Goal: Information Seeking & Learning: Understand process/instructions

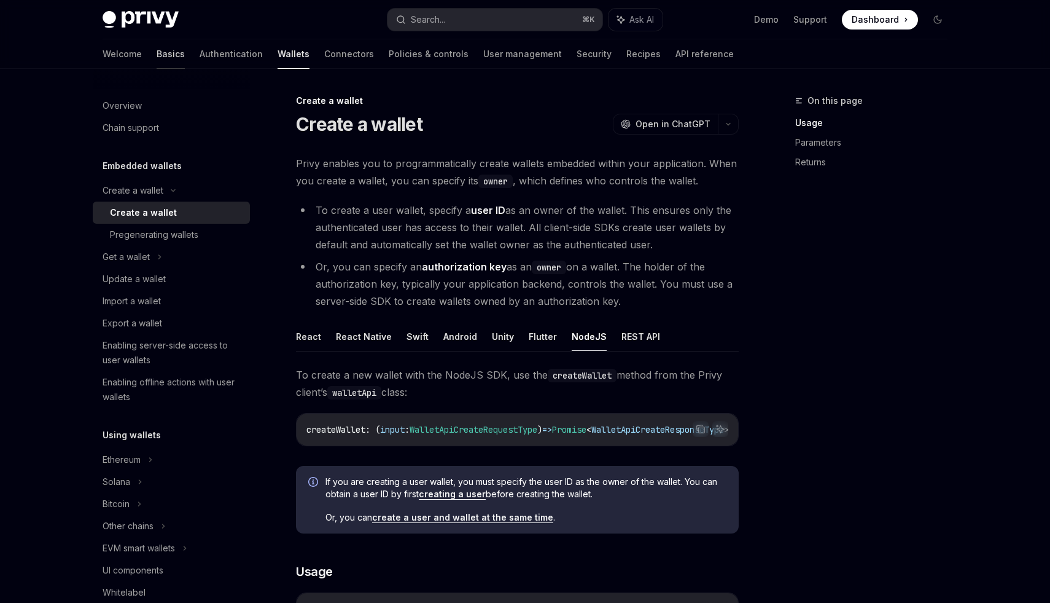
click at [157, 59] on link "Basics" at bounding box center [171, 53] width 28 height 29
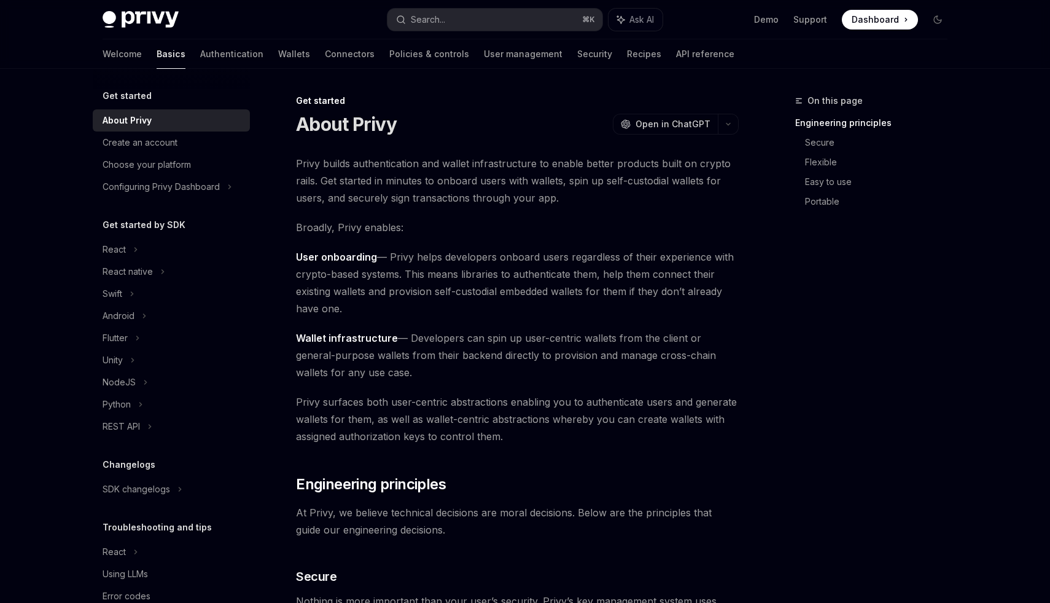
click at [800, 306] on div "On this page Engineering principles Secure Flexible Easy to use Portable" at bounding box center [864, 347] width 187 height 509
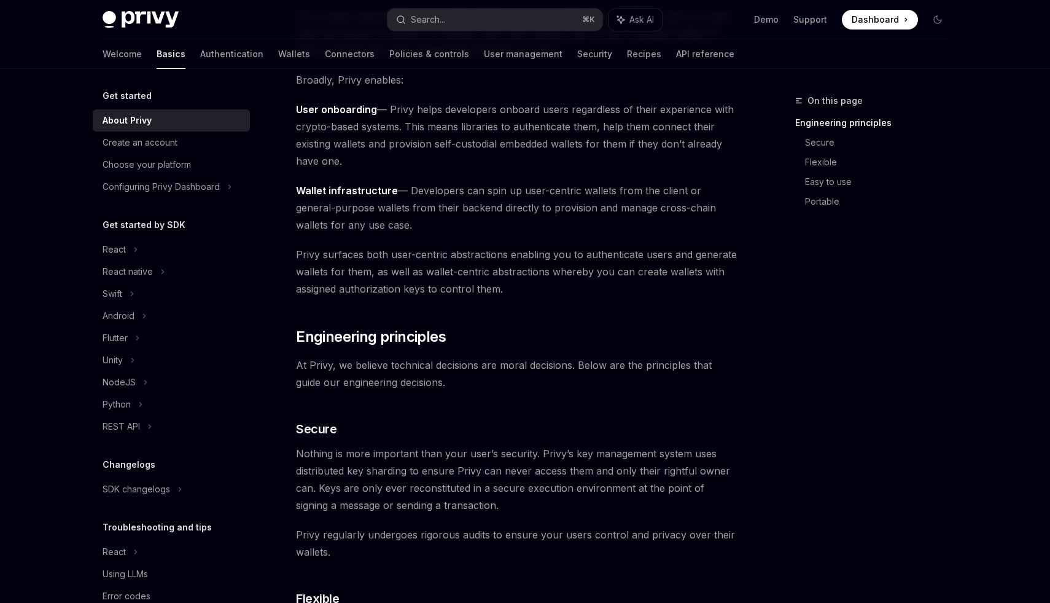
scroll to position [149, 0]
click at [838, 399] on div "On this page Engineering principles Secure Flexible Easy to use Portable" at bounding box center [864, 347] width 187 height 509
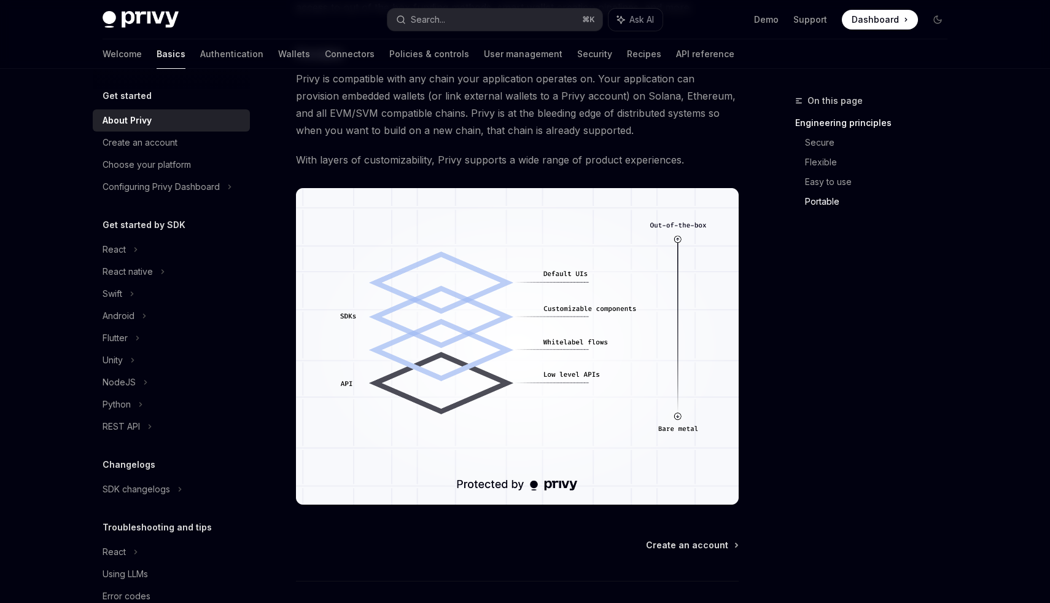
scroll to position [921, 0]
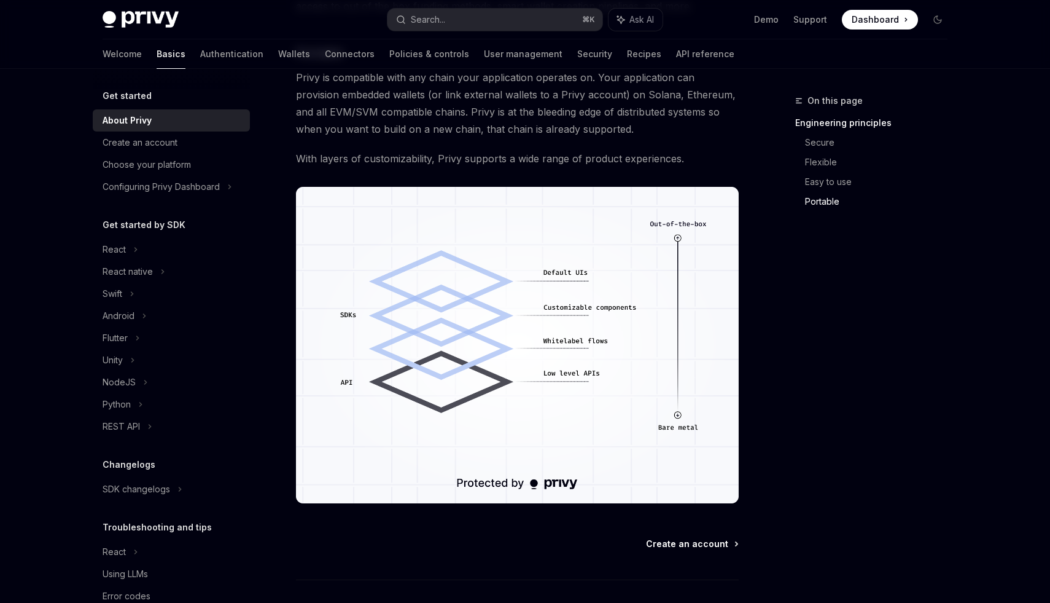
click at [714, 547] on span "Create an account" at bounding box center [687, 543] width 82 height 12
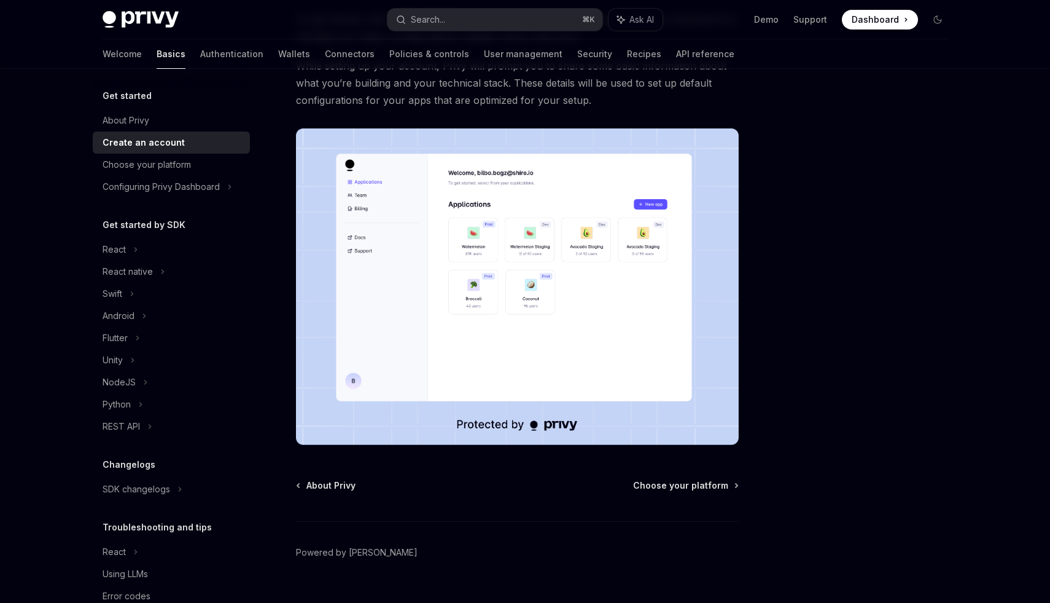
scroll to position [147, 0]
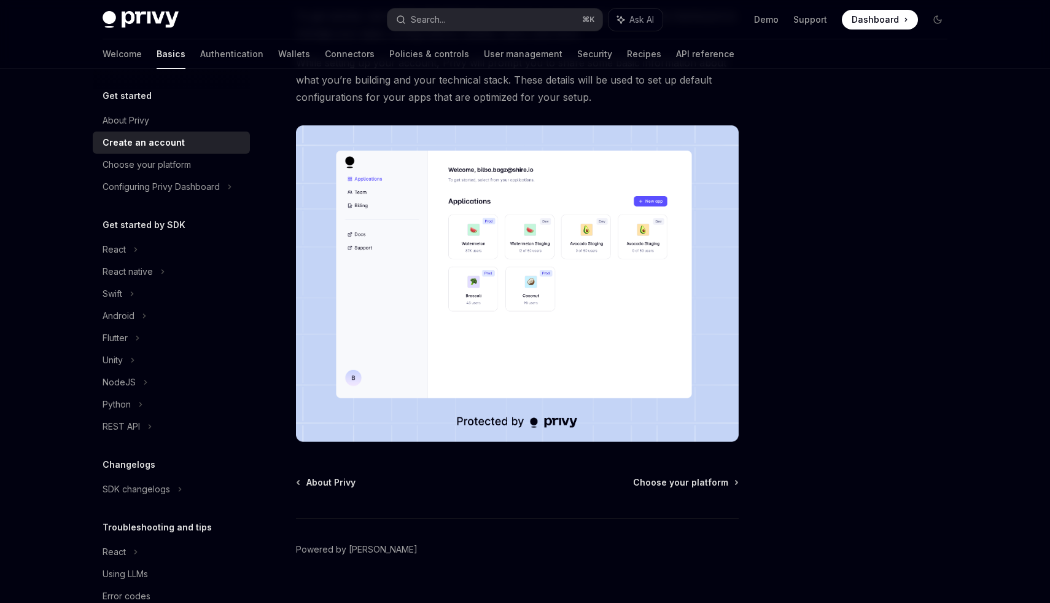
click at [591, 262] on img at bounding box center [517, 283] width 443 height 316
click at [711, 485] on span "Choose your platform" at bounding box center [680, 482] width 95 height 12
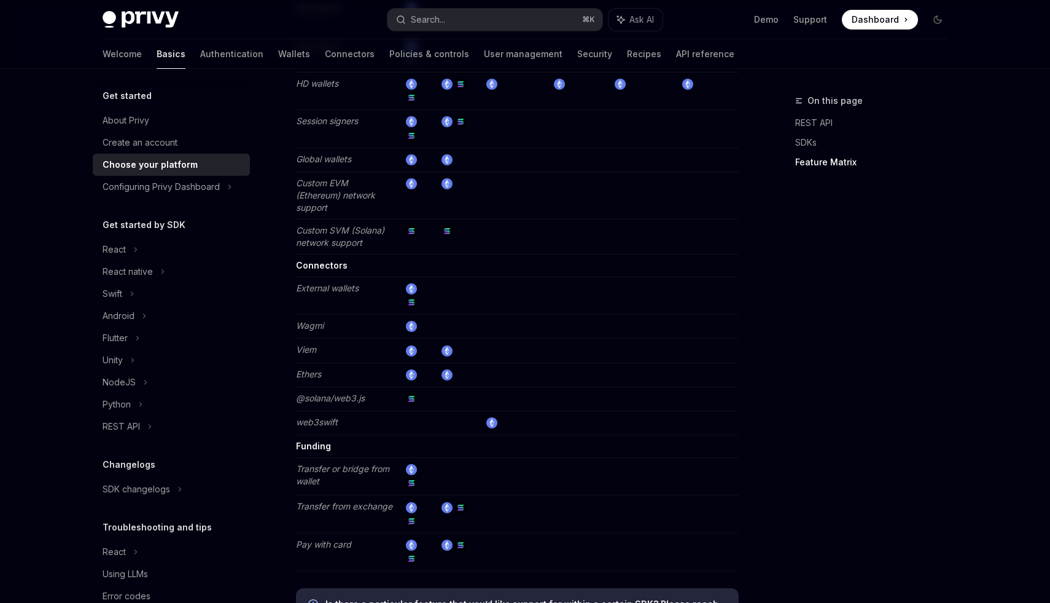
scroll to position [2210, 0]
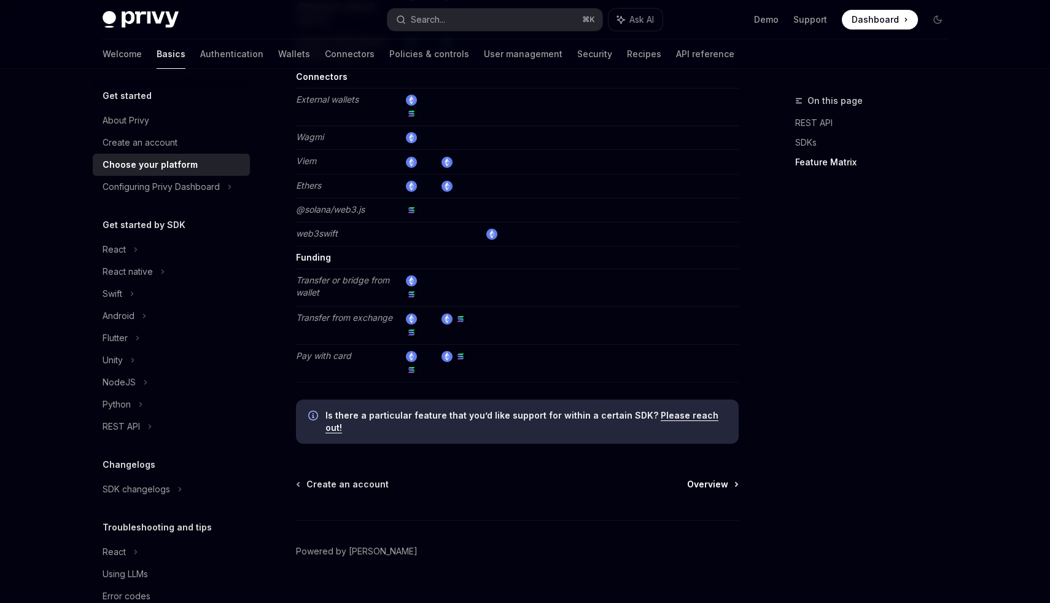
click at [704, 478] on span "Overview" at bounding box center [707, 484] width 41 height 12
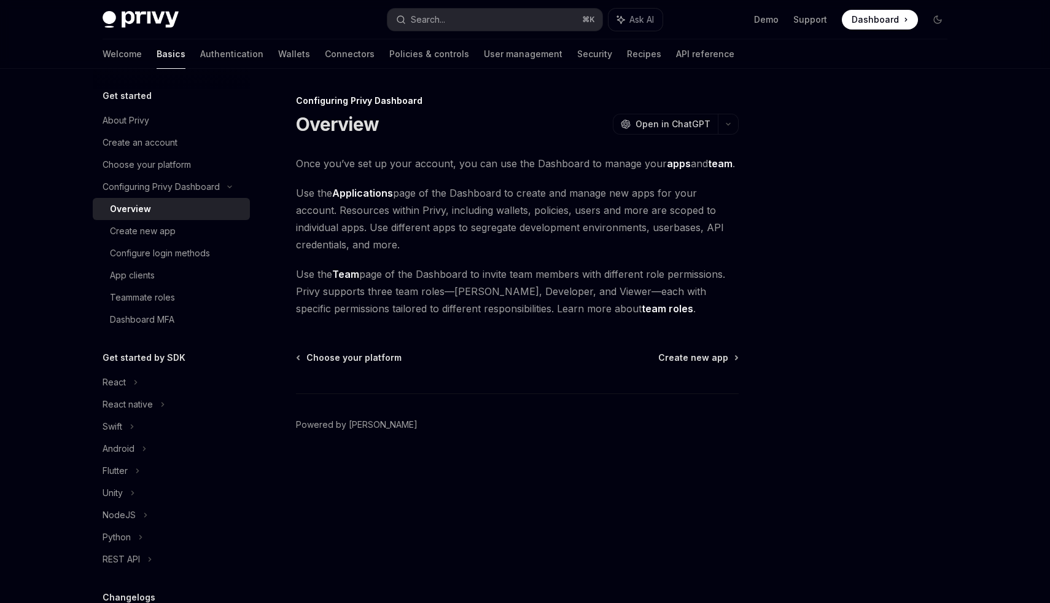
click at [873, 293] on div at bounding box center [864, 347] width 187 height 509
click at [696, 361] on span "Create new app" at bounding box center [693, 357] width 70 height 12
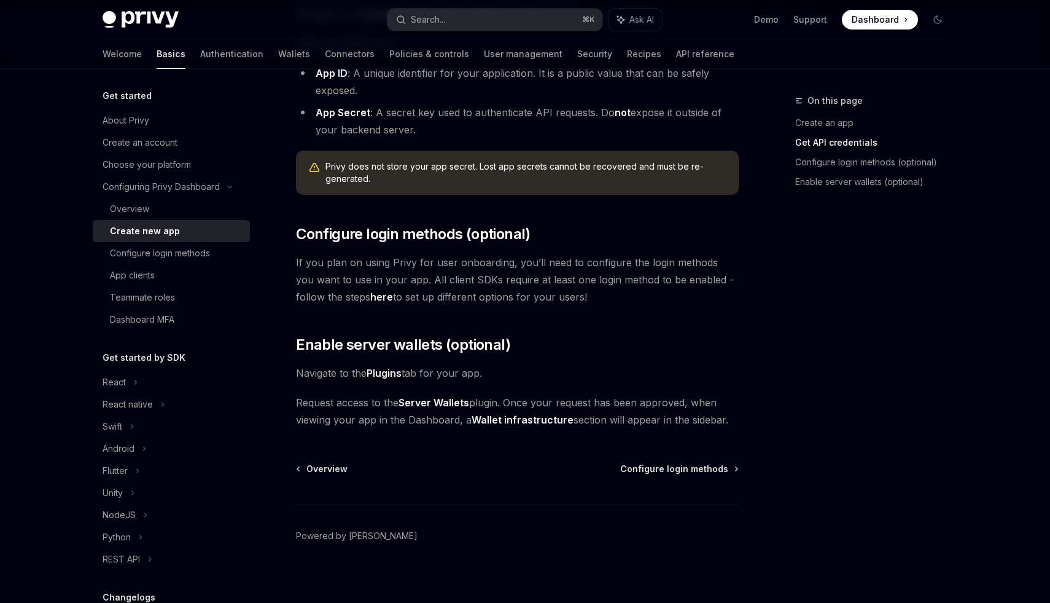
scroll to position [383, 0]
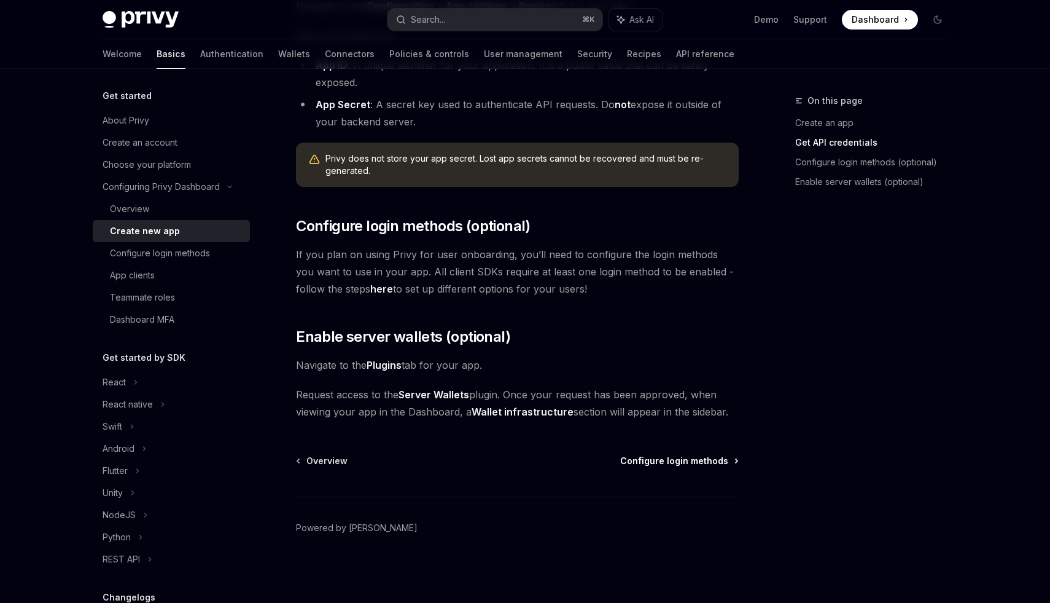
click at [701, 458] on span "Configure login methods" at bounding box center [674, 461] width 108 height 12
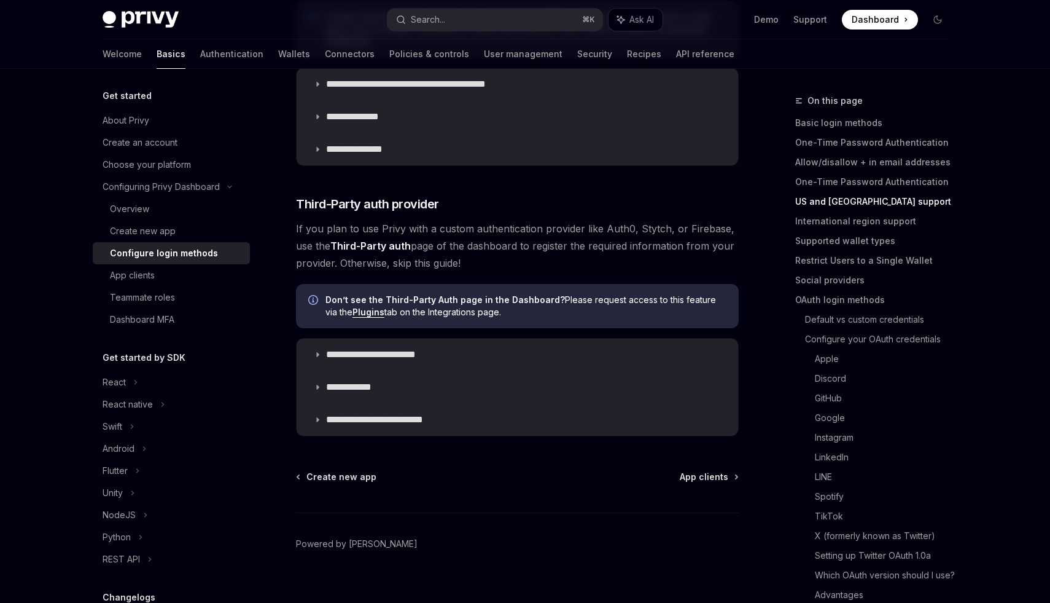
scroll to position [557, 0]
click at [722, 474] on span "App clients" at bounding box center [704, 476] width 49 height 12
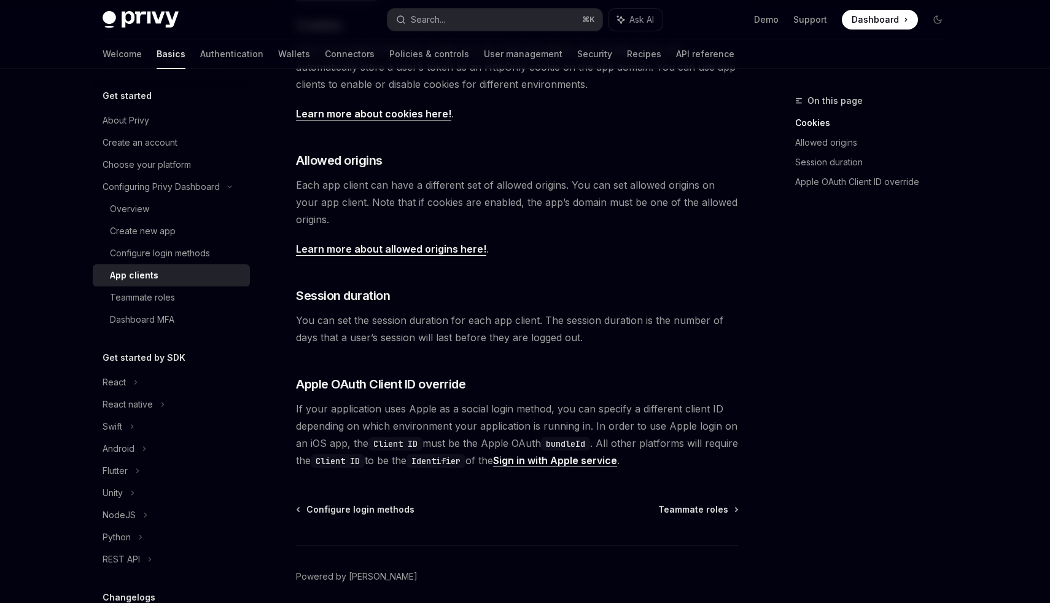
scroll to position [378, 0]
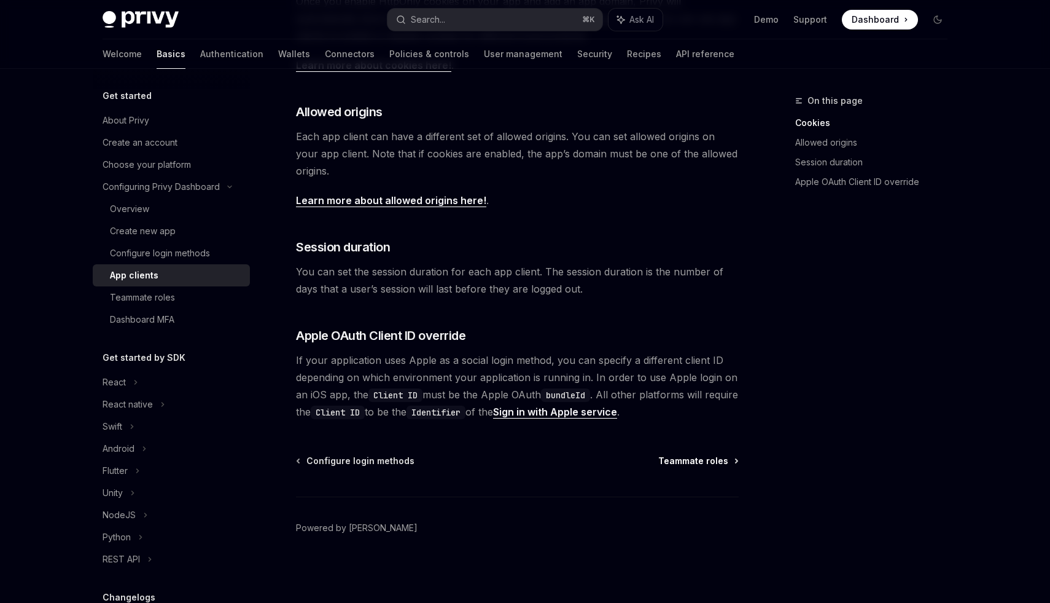
click at [717, 458] on span "Teammate roles" at bounding box center [693, 461] width 70 height 12
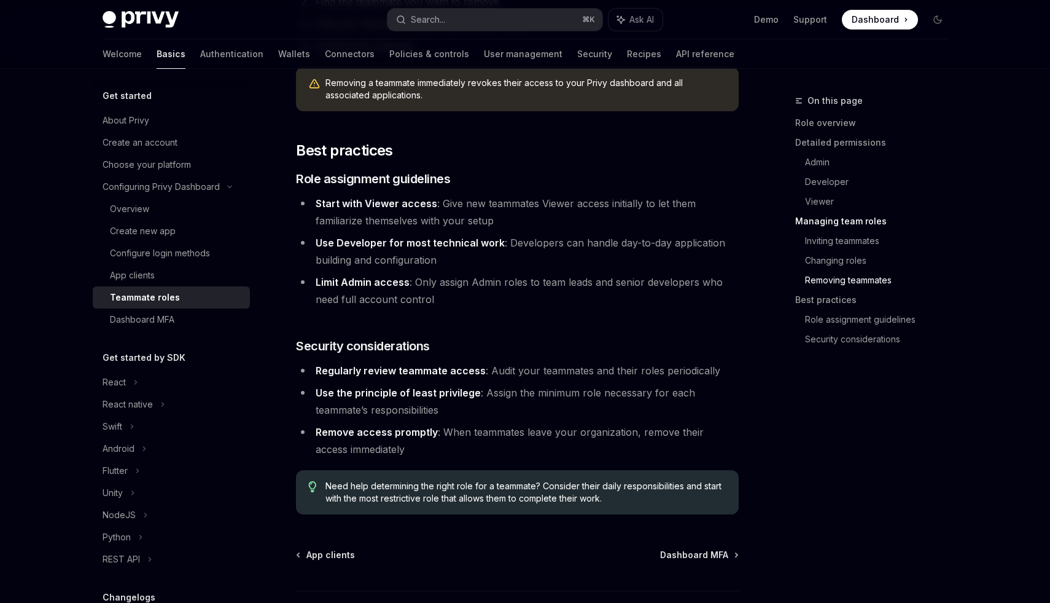
scroll to position [2102, 0]
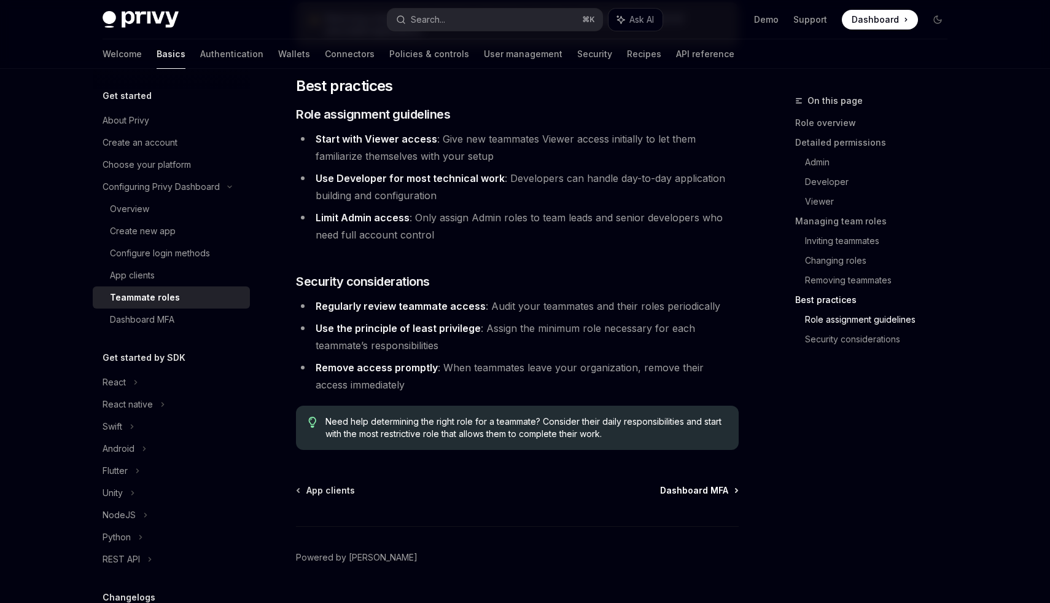
click at [707, 484] on span "Dashboard MFA" at bounding box center [694, 490] width 68 height 12
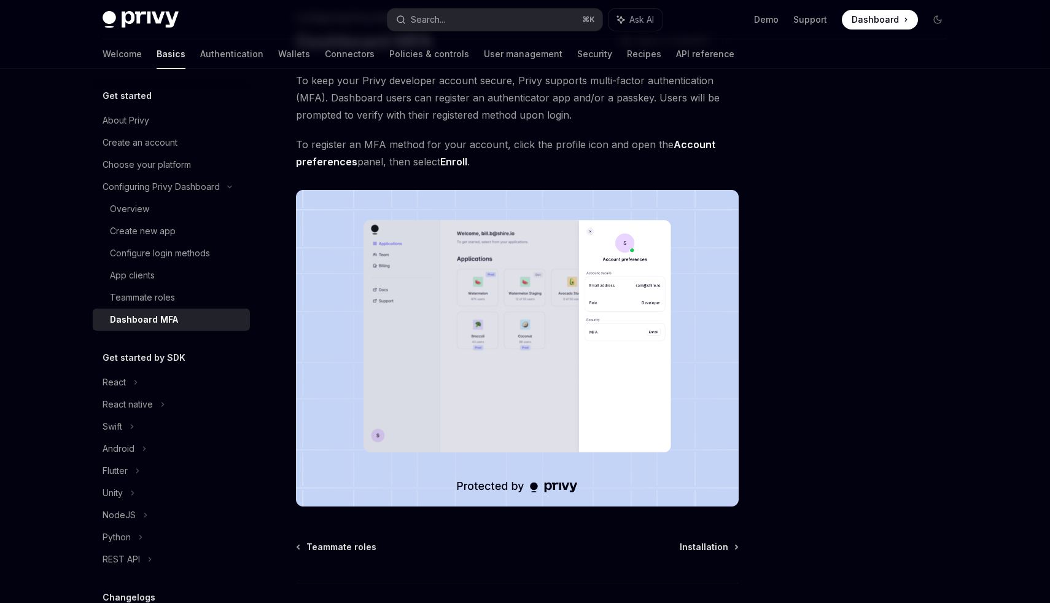
scroll to position [169, 0]
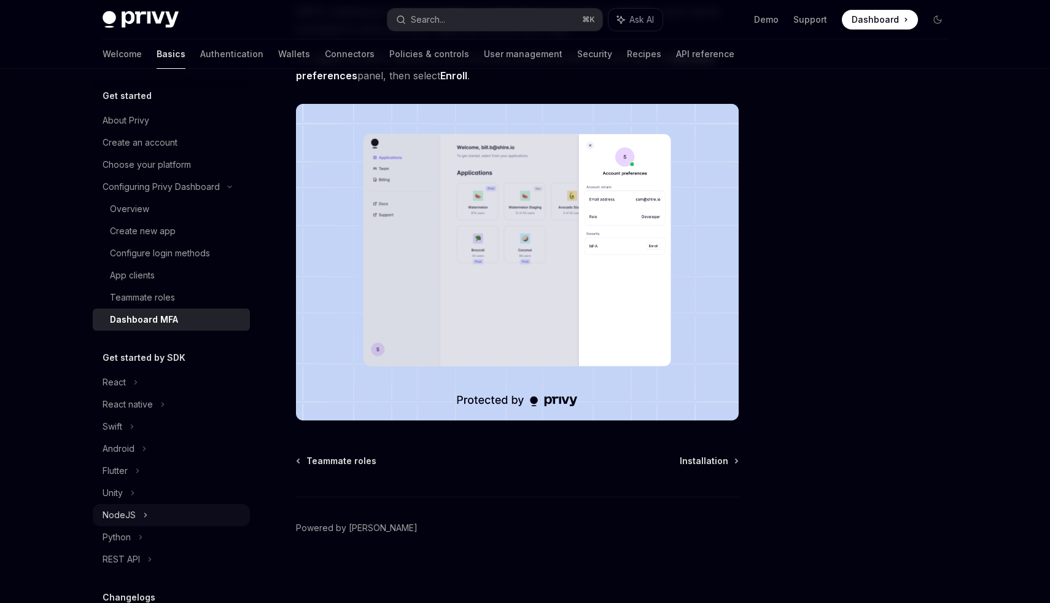
click at [126, 515] on div "NodeJS" at bounding box center [119, 514] width 33 height 15
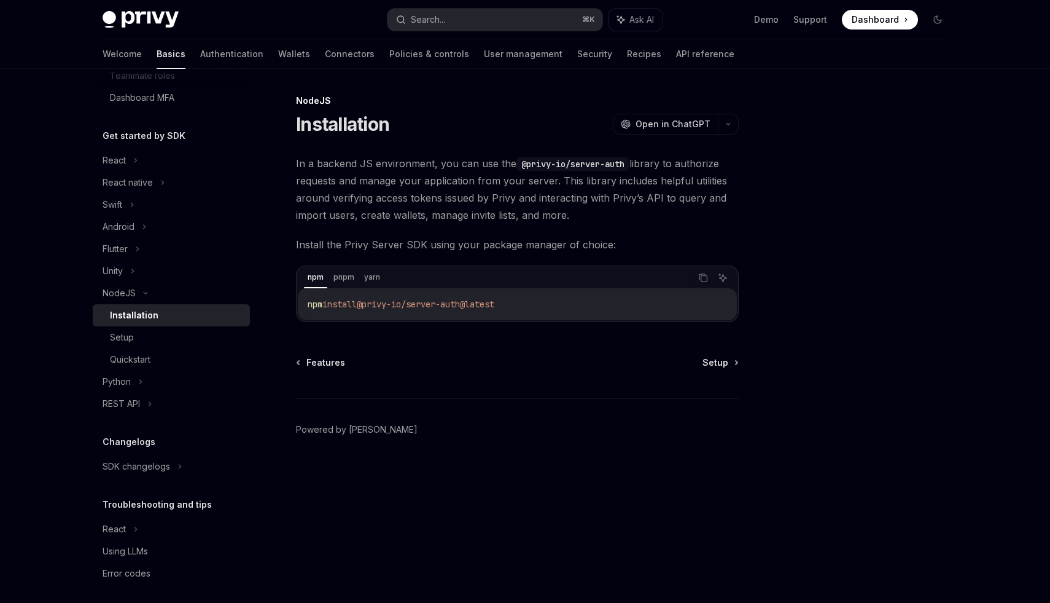
scroll to position [224, 0]
click at [724, 364] on span "Setup" at bounding box center [716, 362] width 26 height 12
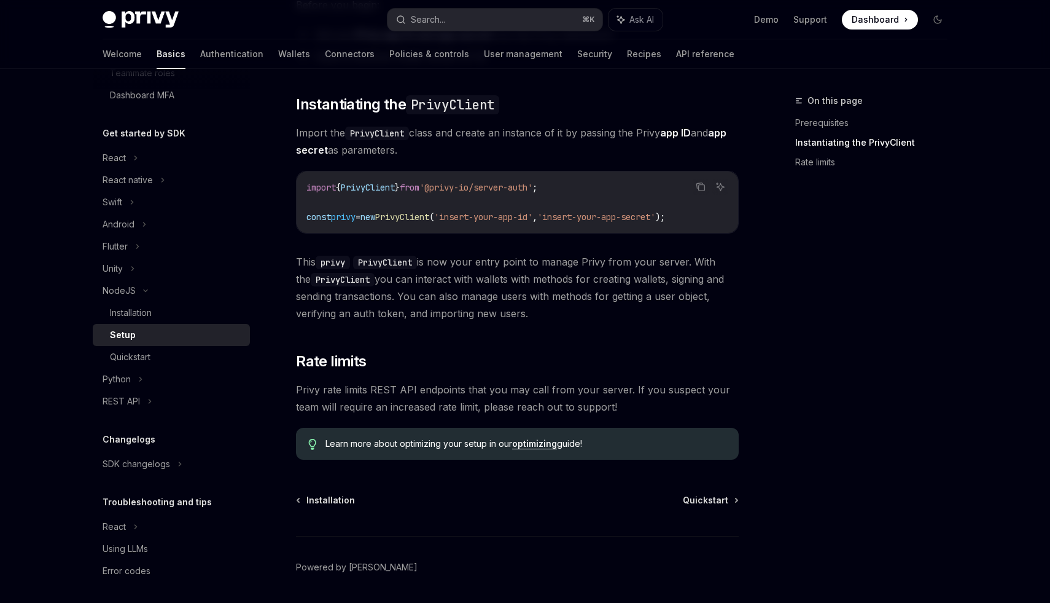
scroll to position [192, 0]
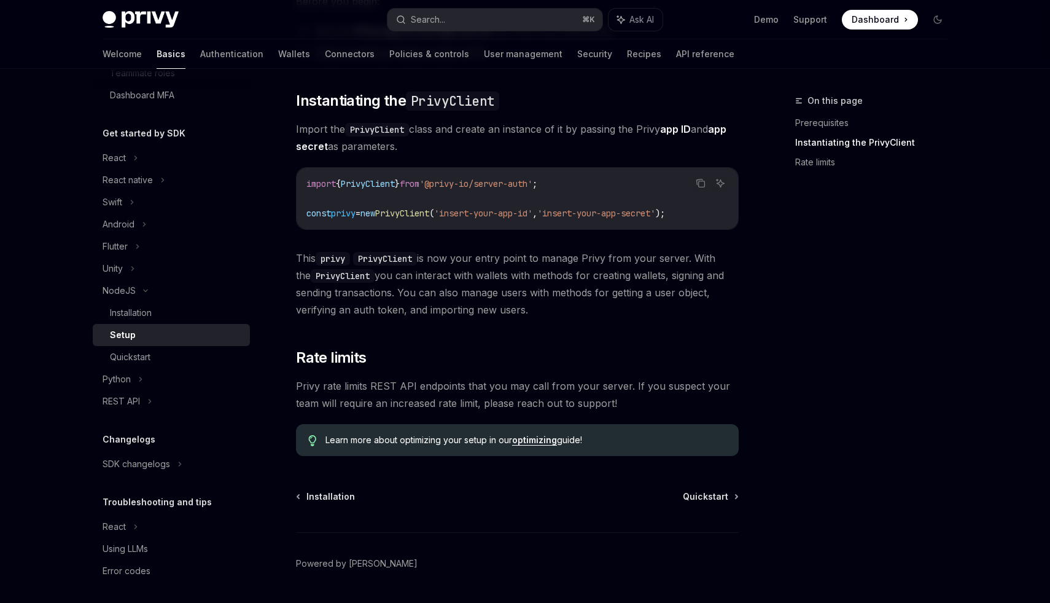
click at [913, 462] on div "On this page Prerequisites Instantiating the PrivyClient Rate limits" at bounding box center [864, 347] width 187 height 509
click at [891, 349] on div "On this page Prerequisites Instantiating the PrivyClient Rate limits" at bounding box center [864, 347] width 187 height 509
click at [699, 495] on span "Quickstart" at bounding box center [705, 496] width 45 height 12
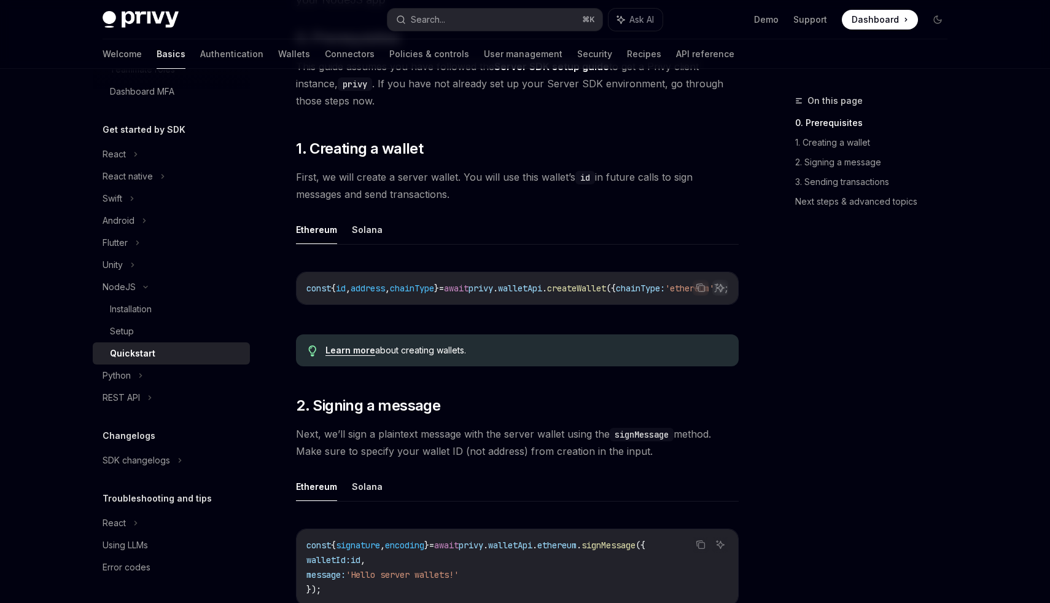
scroll to position [170, 0]
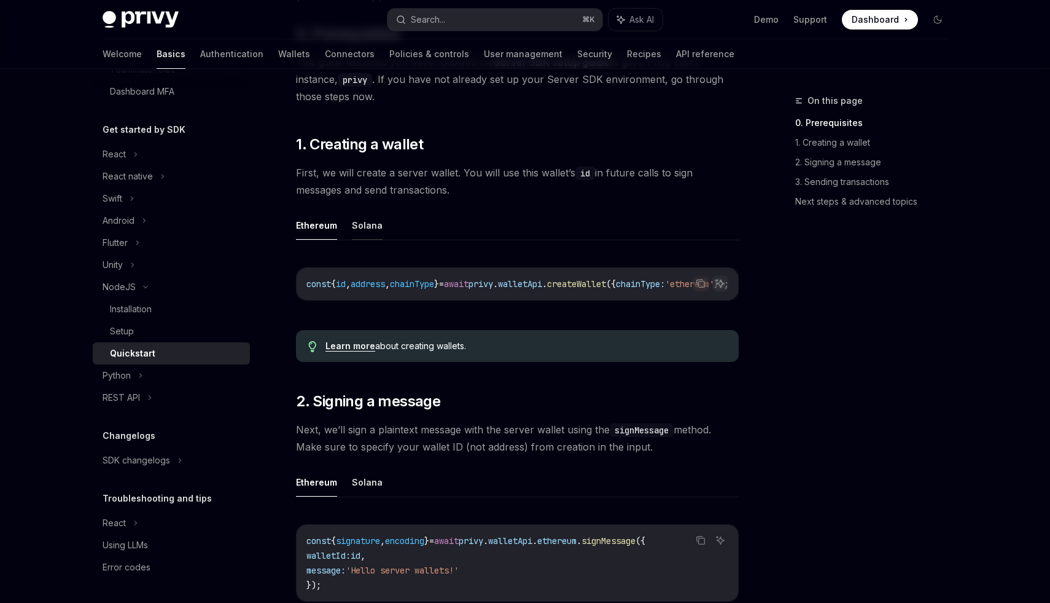
click at [364, 226] on button "Solana" at bounding box center [367, 225] width 31 height 29
click at [776, 394] on div "On this page 0. Prerequisites 1. Creating a wallet 2. Signing a message 3. Send…" at bounding box center [864, 347] width 187 height 509
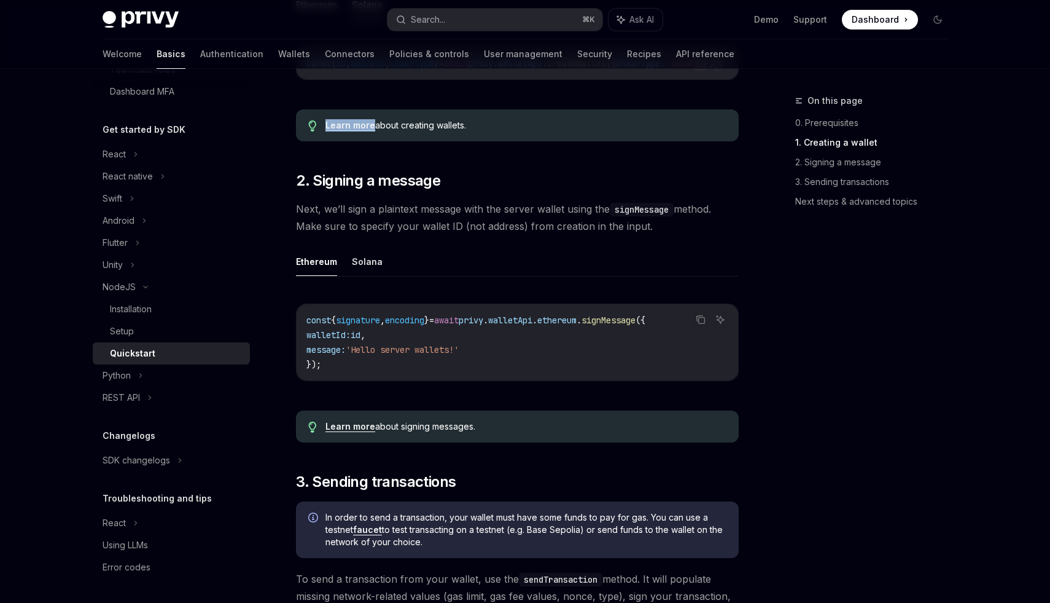
scroll to position [395, 0]
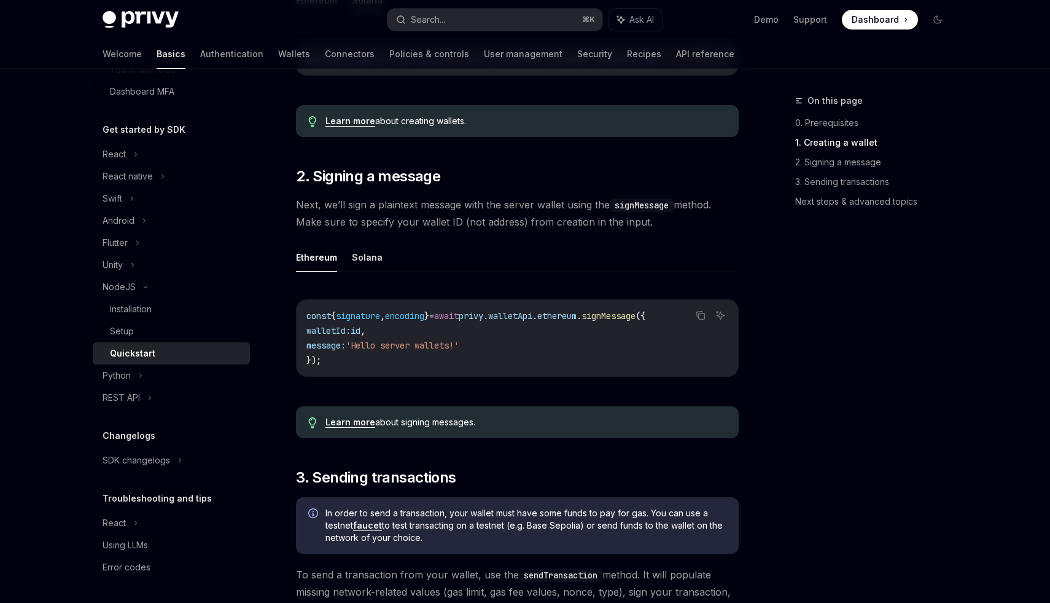
click at [865, 303] on div "On this page 0. Prerequisites 1. Creating a wallet 2. Signing a message 3. Send…" at bounding box center [864, 347] width 187 height 509
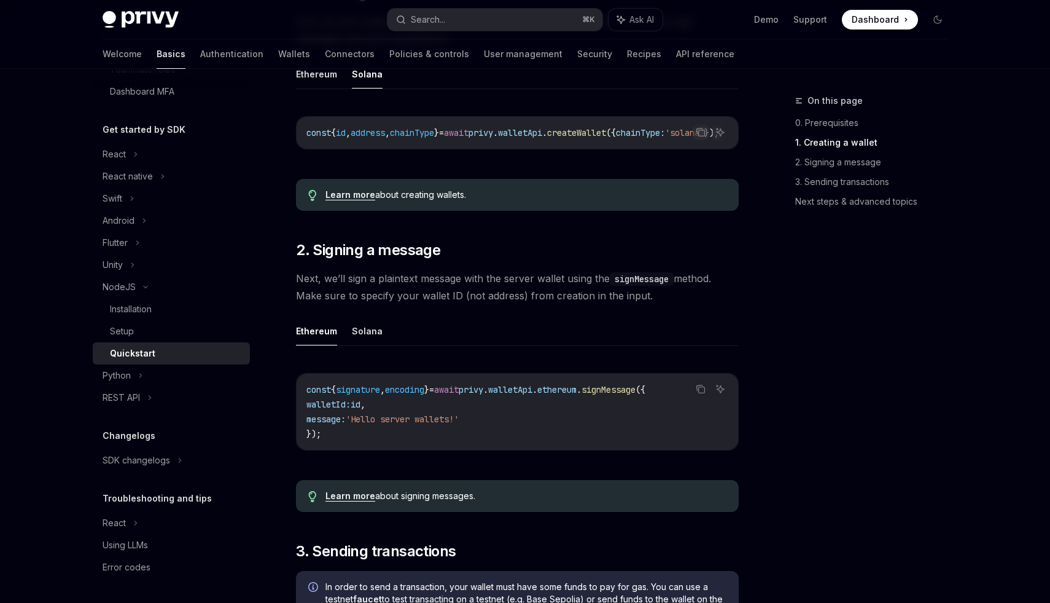
scroll to position [334, 0]
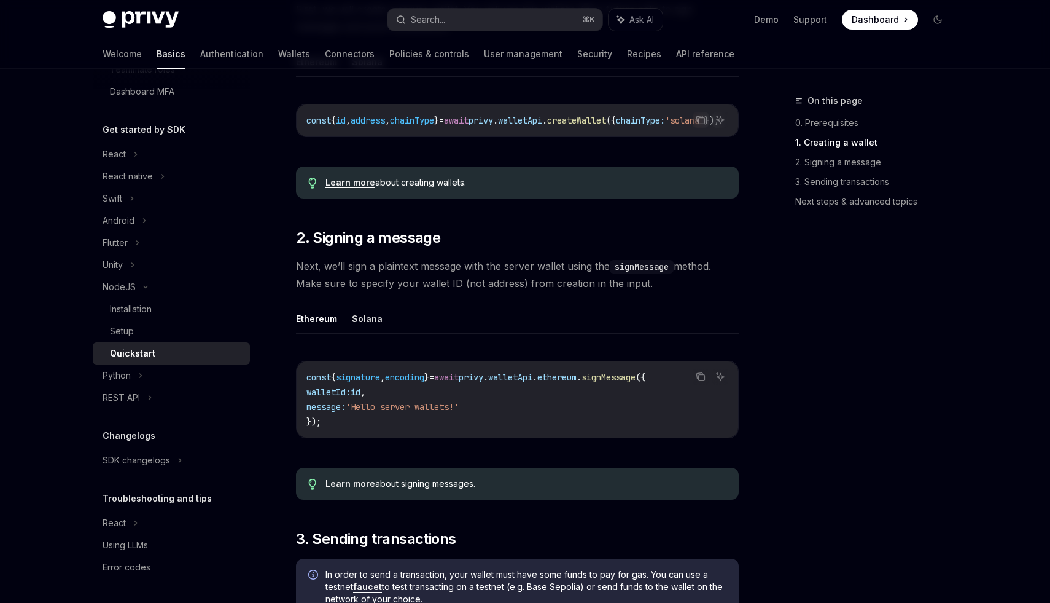
click at [373, 321] on button "Solana" at bounding box center [367, 318] width 31 height 29
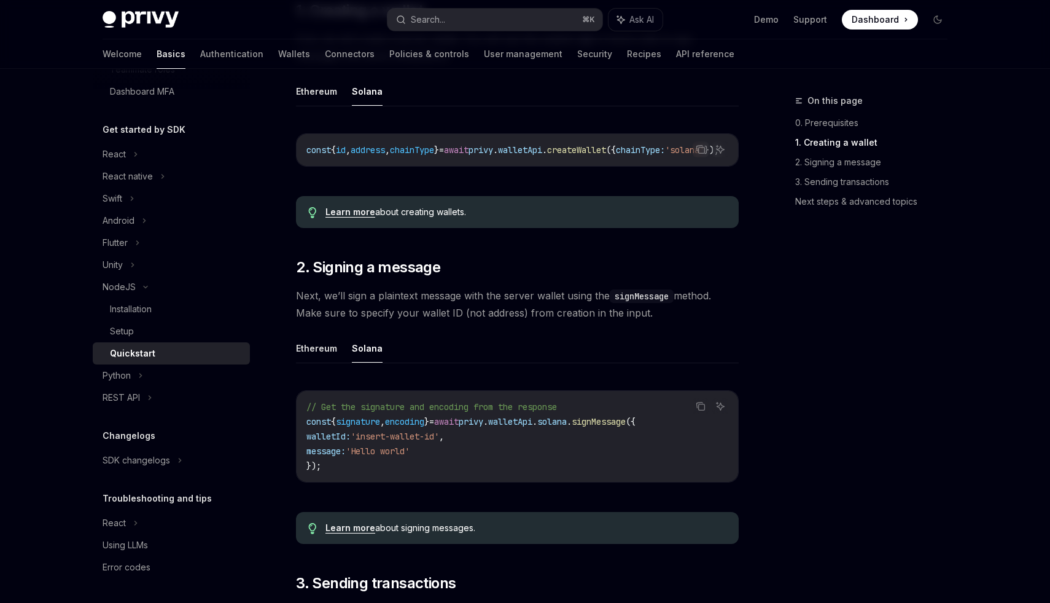
scroll to position [300, 0]
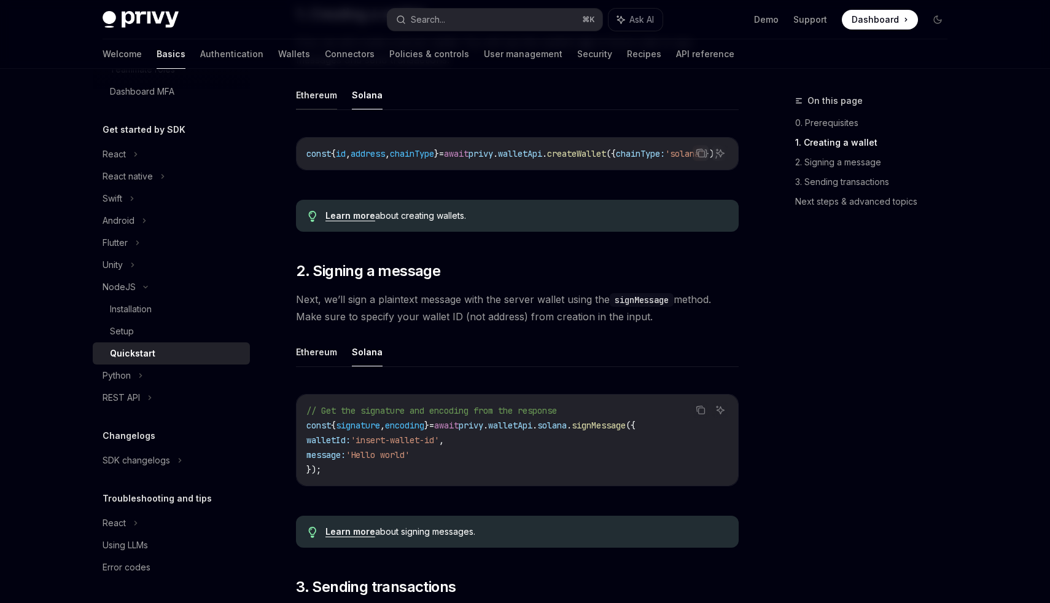
click at [308, 95] on button "Ethereum" at bounding box center [316, 94] width 41 height 29
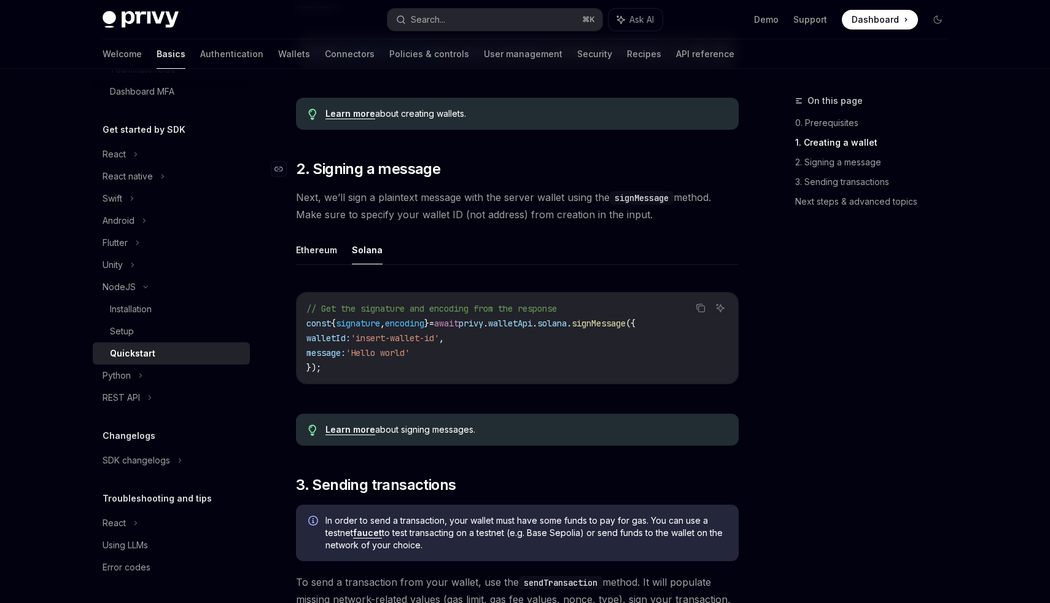
scroll to position [412, 0]
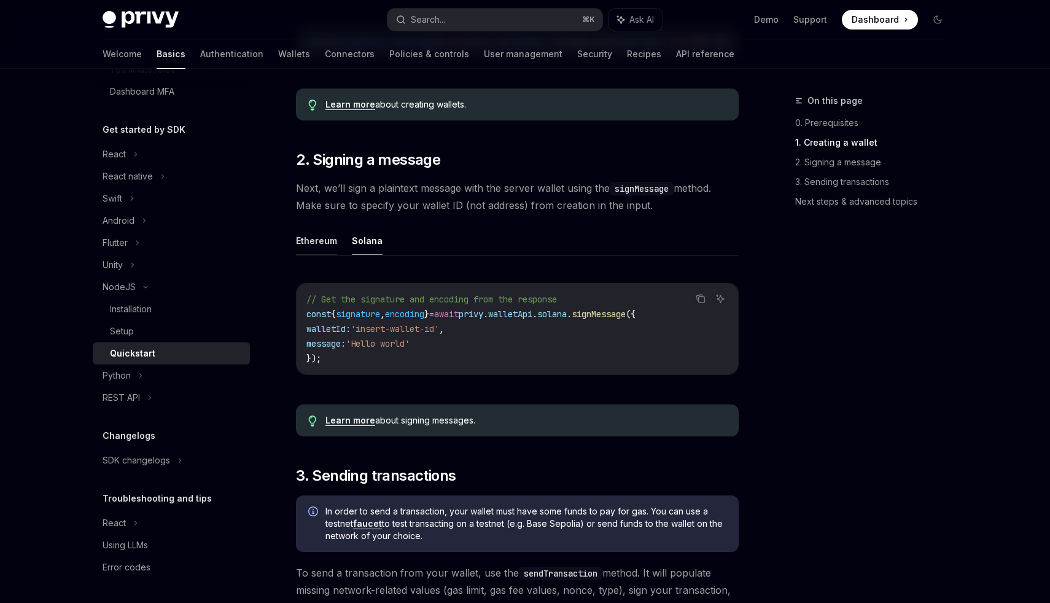
click at [325, 251] on button "Ethereum" at bounding box center [316, 240] width 41 height 29
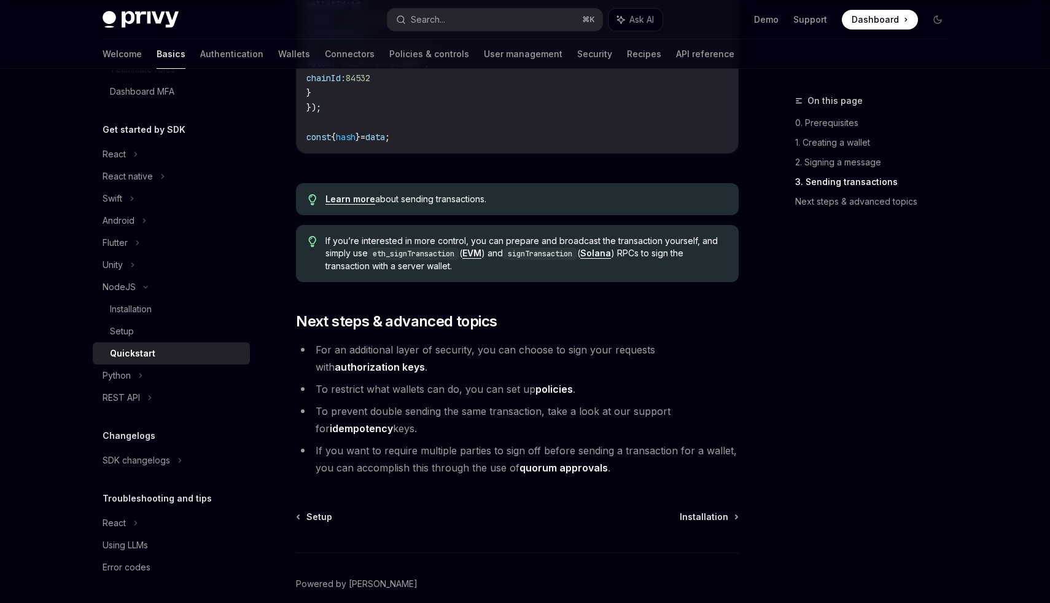
scroll to position [1176, 0]
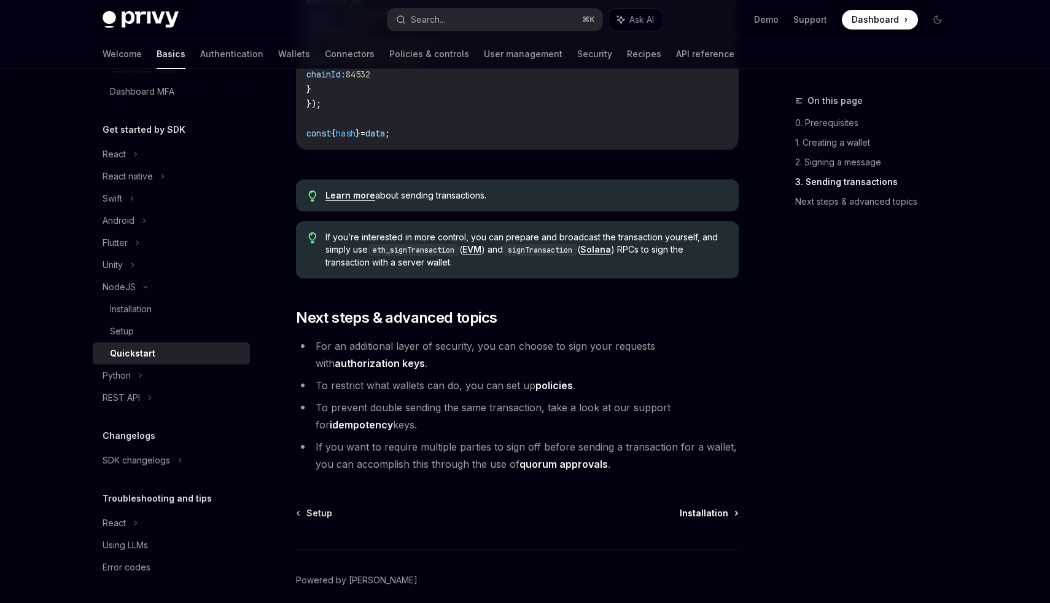
click at [721, 519] on span "Installation" at bounding box center [704, 513] width 49 height 12
type textarea "*"
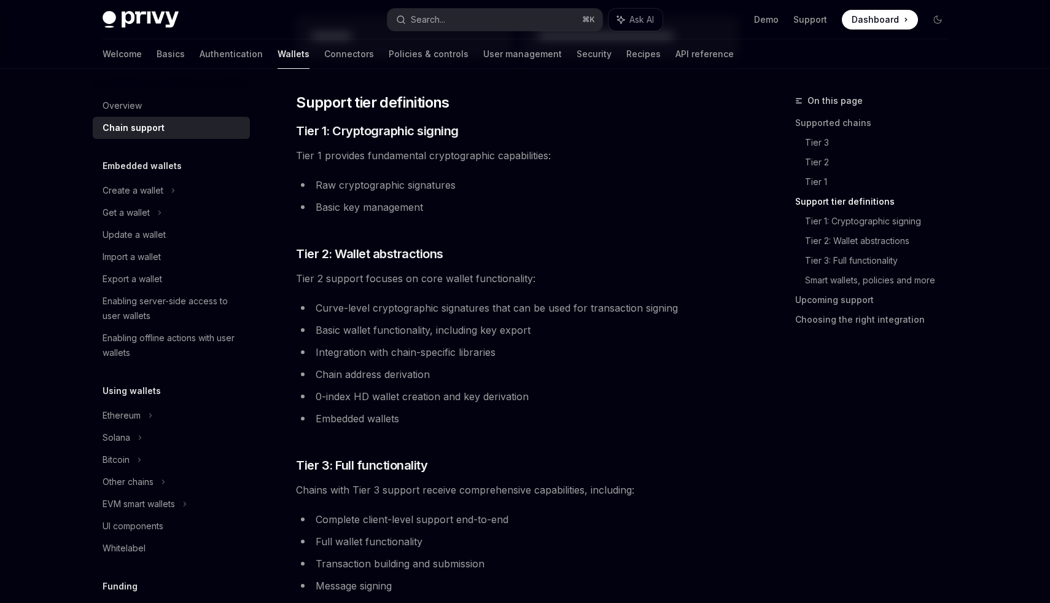
scroll to position [608, 0]
click at [735, 496] on span "Chains with Tier 3 support receive comprehensive capabilities, including:" at bounding box center [517, 488] width 443 height 17
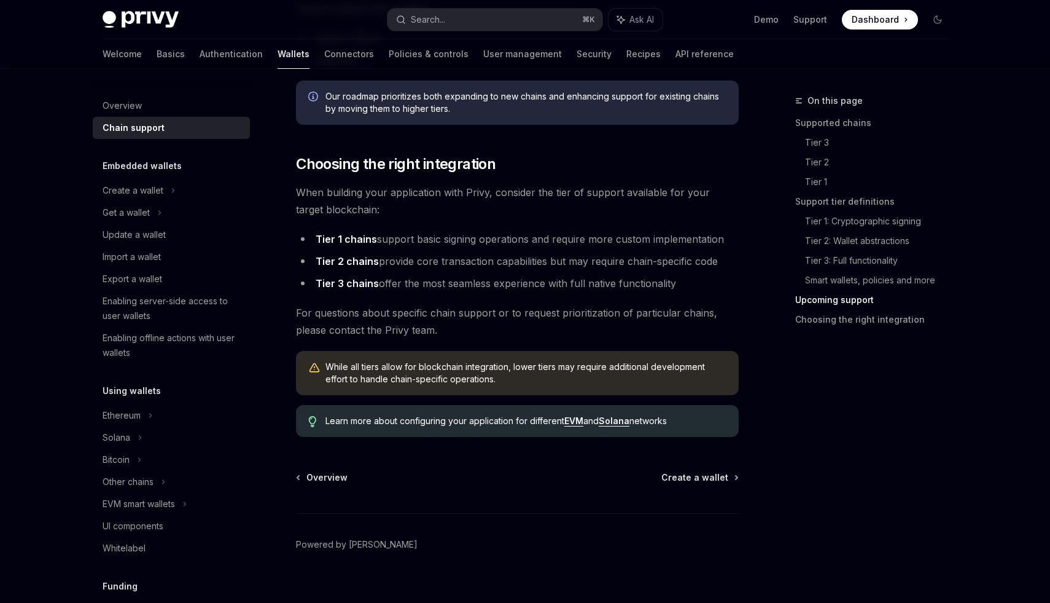
scroll to position [1442, 0]
click at [685, 482] on span "Create a wallet" at bounding box center [694, 476] width 67 height 12
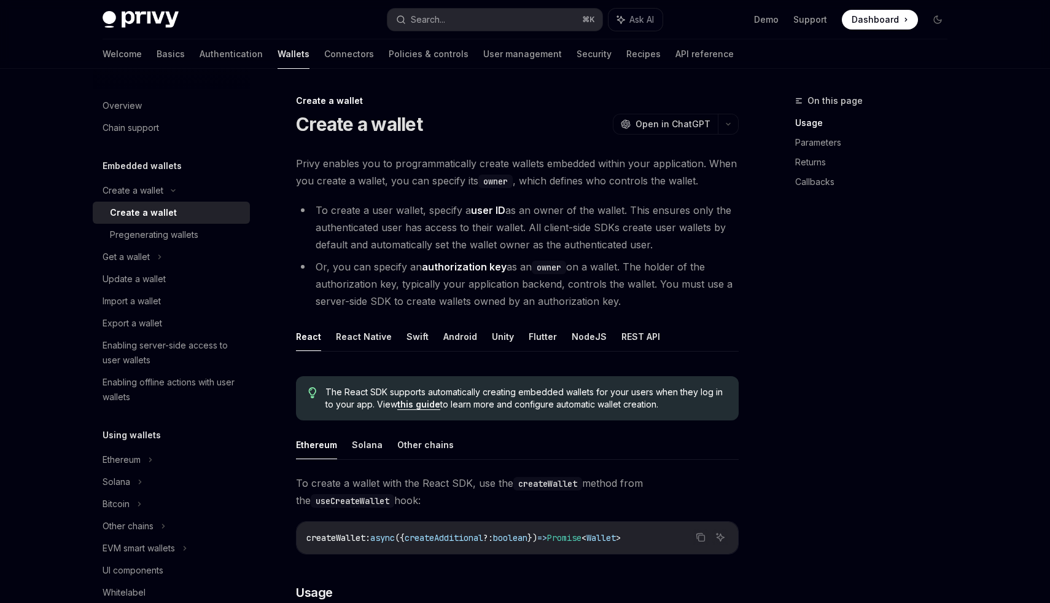
click at [822, 426] on div "On this page Usage Parameters Returns Callbacks" at bounding box center [864, 347] width 187 height 509
click at [773, 325] on div "On this page Usage Parameters Returns Callbacks" at bounding box center [864, 347] width 187 height 509
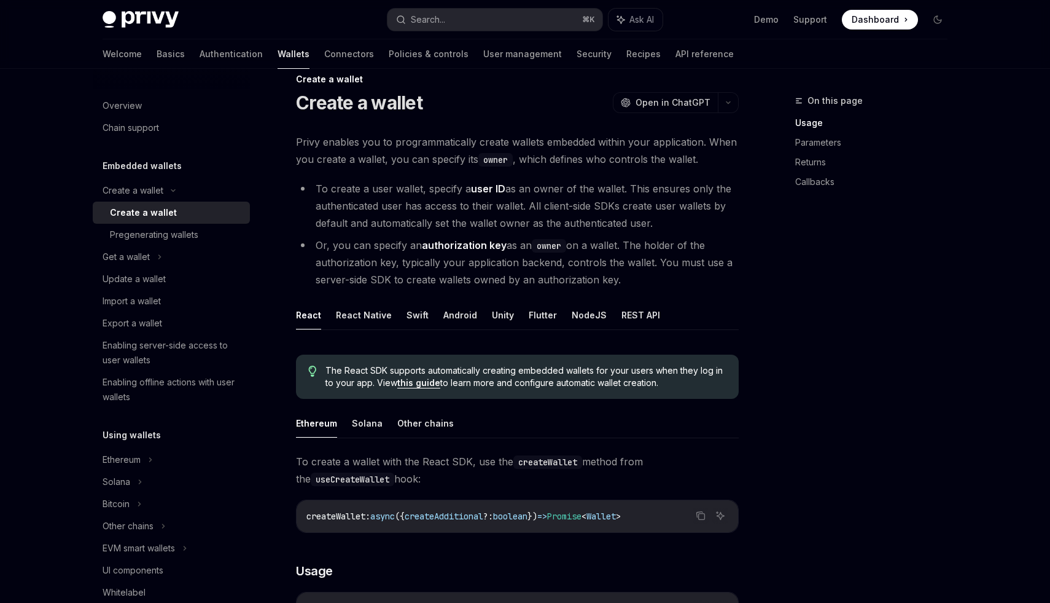
scroll to position [20, 0]
click at [577, 313] on button "NodeJS" at bounding box center [589, 316] width 35 height 29
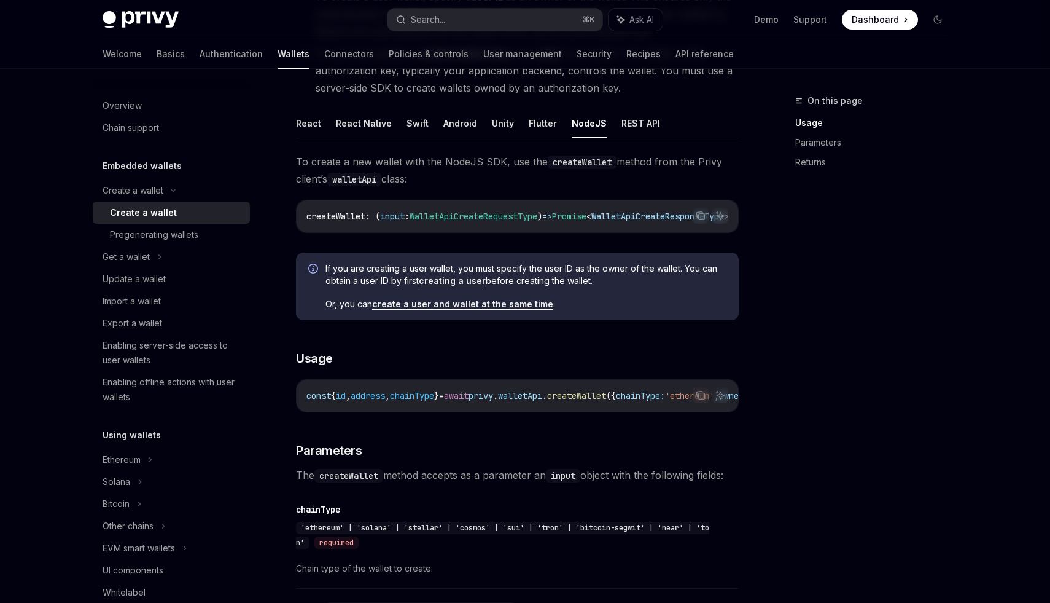
click at [829, 356] on div "On this page Usage Parameters Returns" at bounding box center [864, 347] width 187 height 509
click at [855, 346] on div "On this page Usage Parameters Returns" at bounding box center [864, 347] width 187 height 509
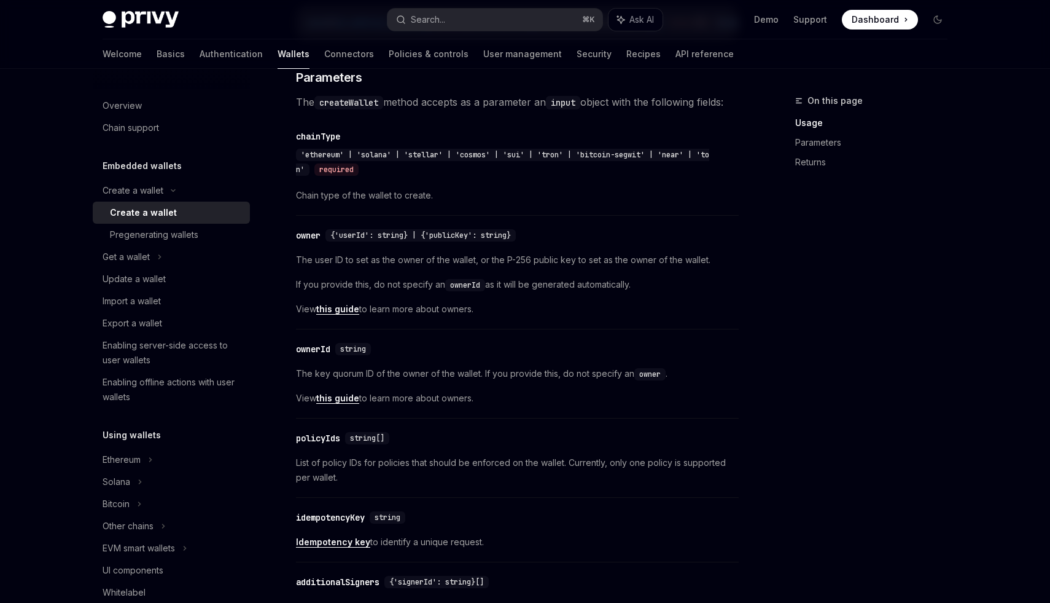
scroll to position [537, 0]
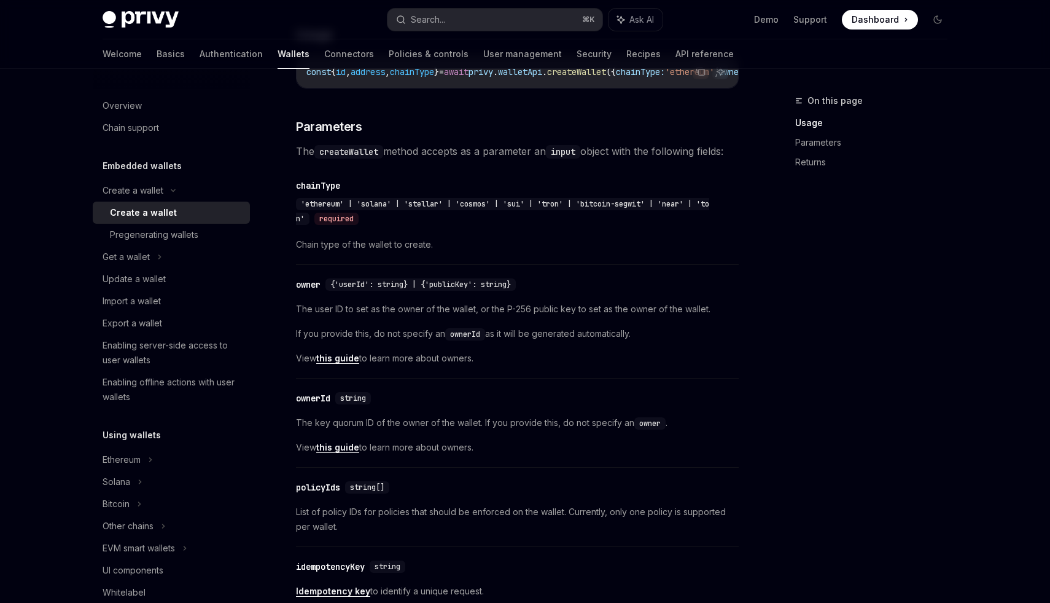
click at [789, 399] on div "On this page Usage Parameters Returns" at bounding box center [864, 347] width 187 height 509
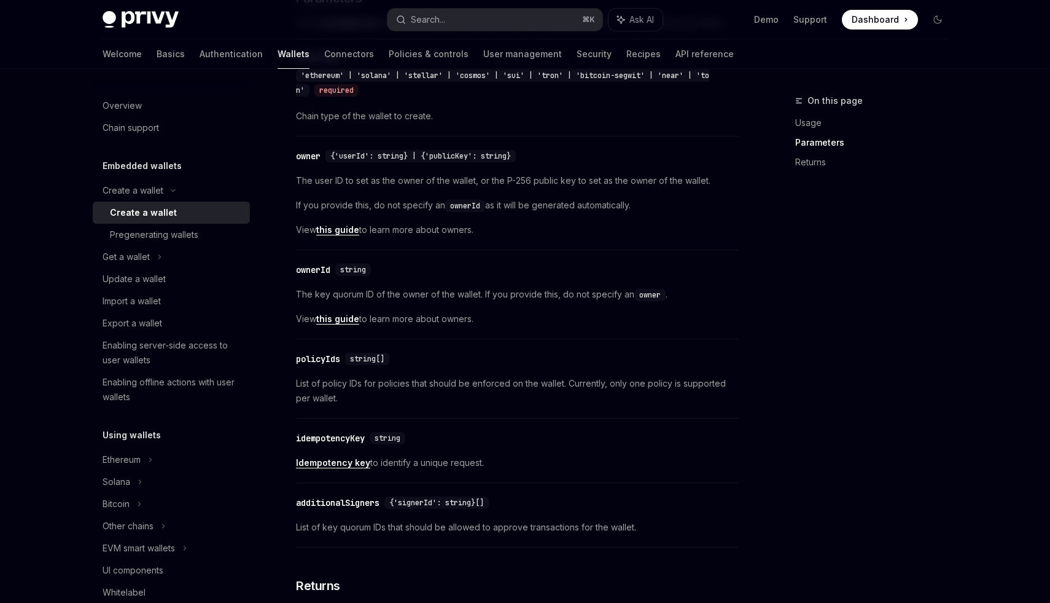
scroll to position [663, 0]
click at [802, 404] on div "On this page Usage Parameters Returns" at bounding box center [864, 347] width 187 height 509
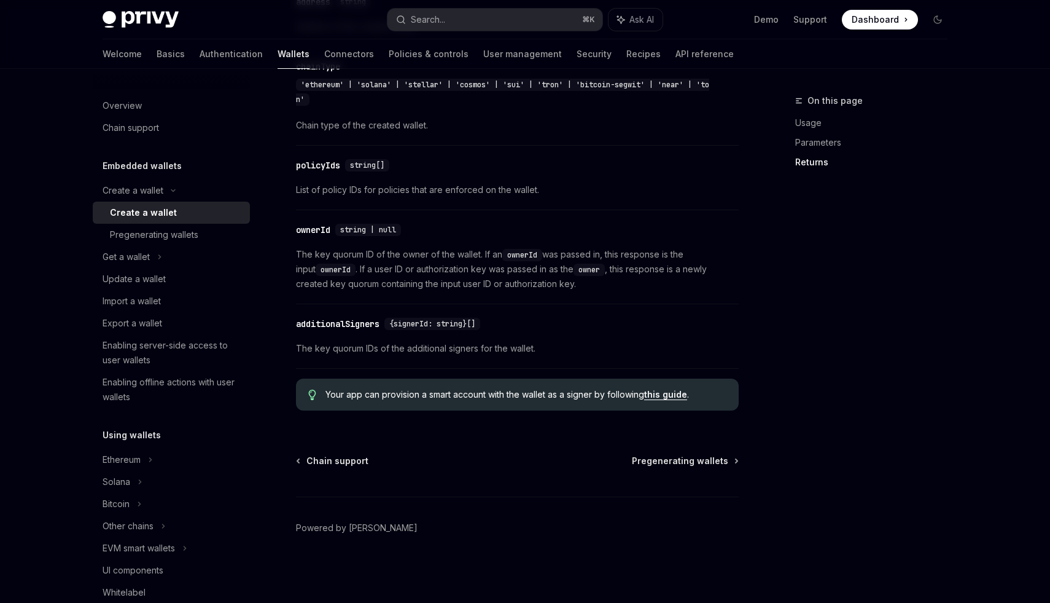
scroll to position [1351, 0]
click at [176, 233] on div "Pregenerating wallets" at bounding box center [154, 234] width 88 height 15
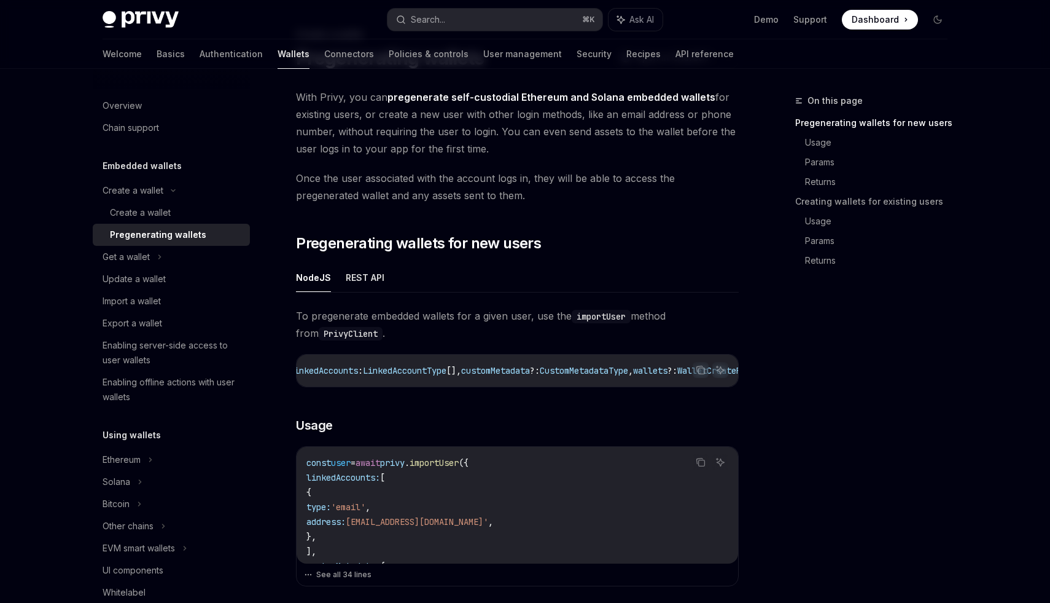
scroll to position [0, 93]
click at [823, 439] on div "On this page Pregenerating wallets for new users Usage Params Returns Creating …" at bounding box center [864, 347] width 187 height 509
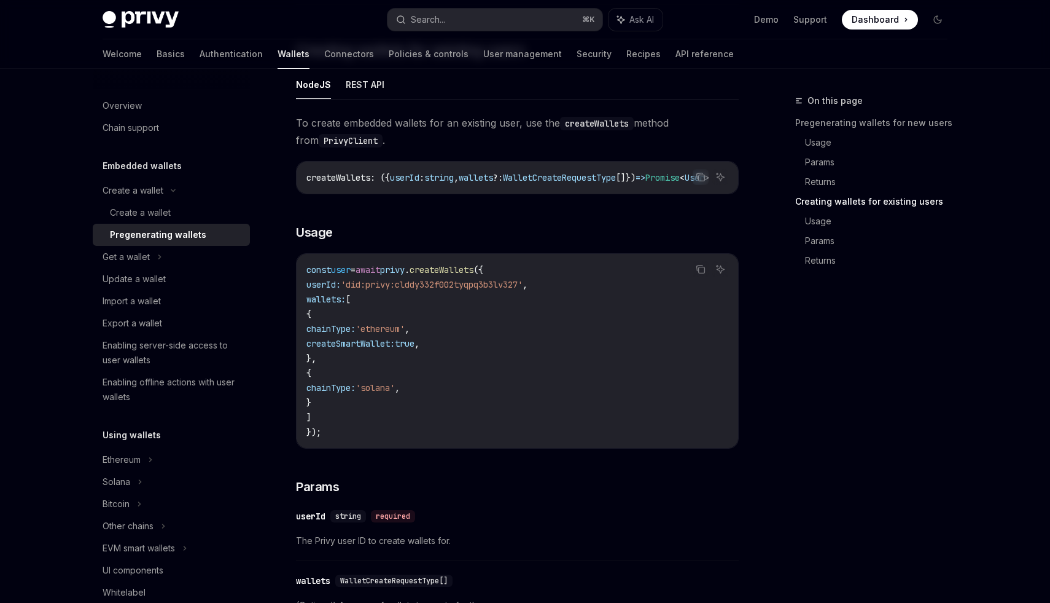
scroll to position [1447, 0]
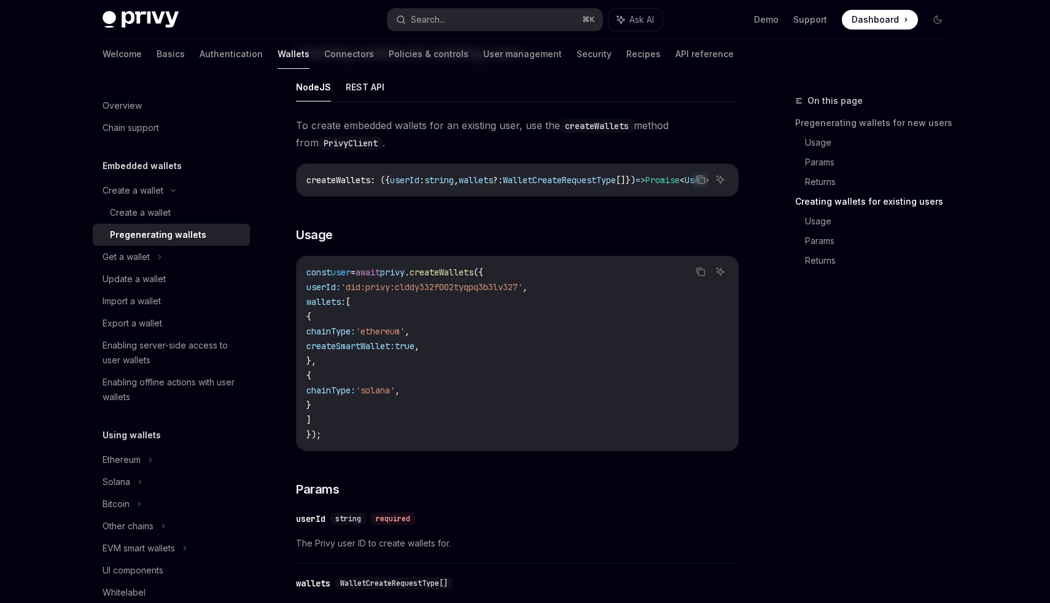
click at [928, 409] on div "On this page Pregenerating wallets for new users Usage Params Returns Creating …" at bounding box center [864, 347] width 187 height 509
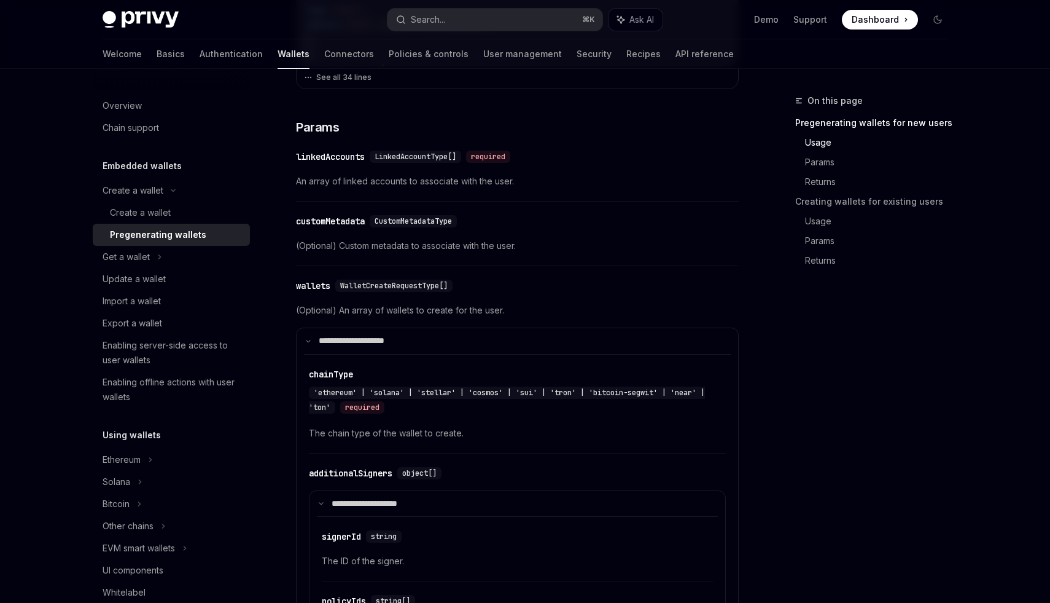
scroll to position [524, 0]
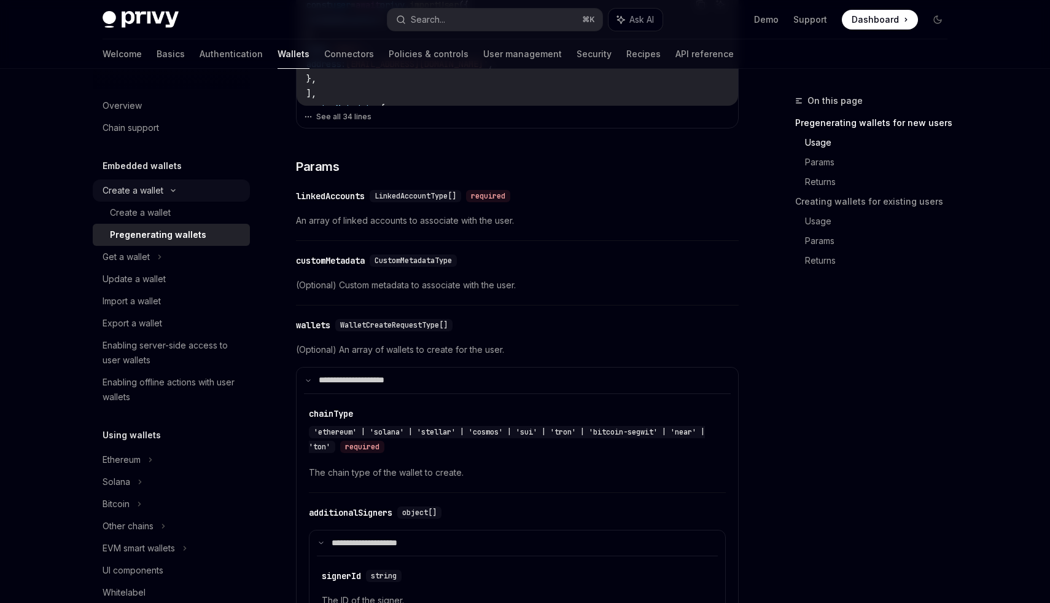
click at [136, 190] on div "Create a wallet" at bounding box center [133, 190] width 61 height 15
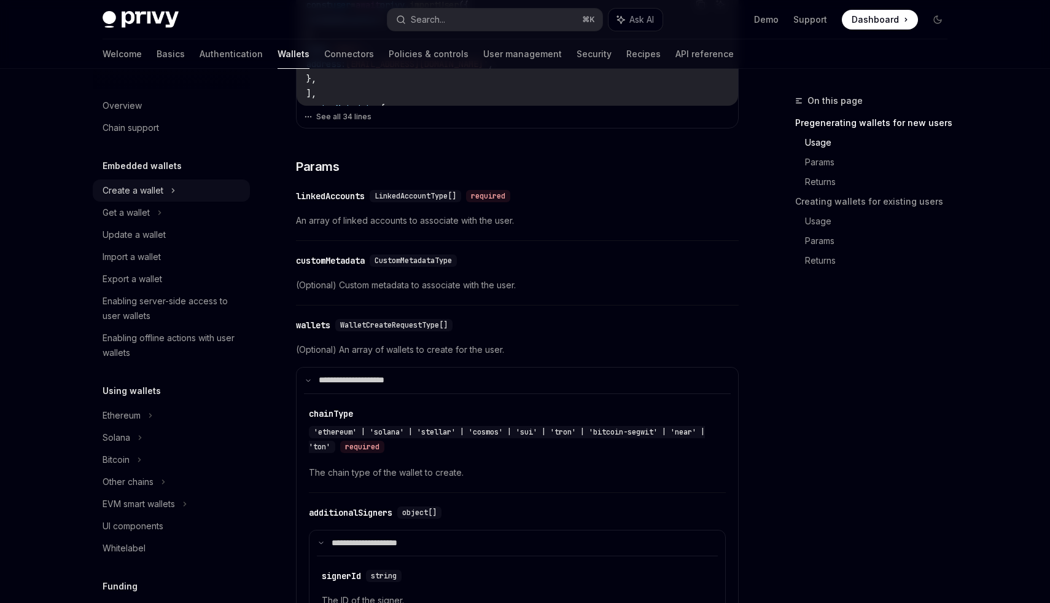
click at [132, 190] on div "Create a wallet" at bounding box center [133, 190] width 61 height 15
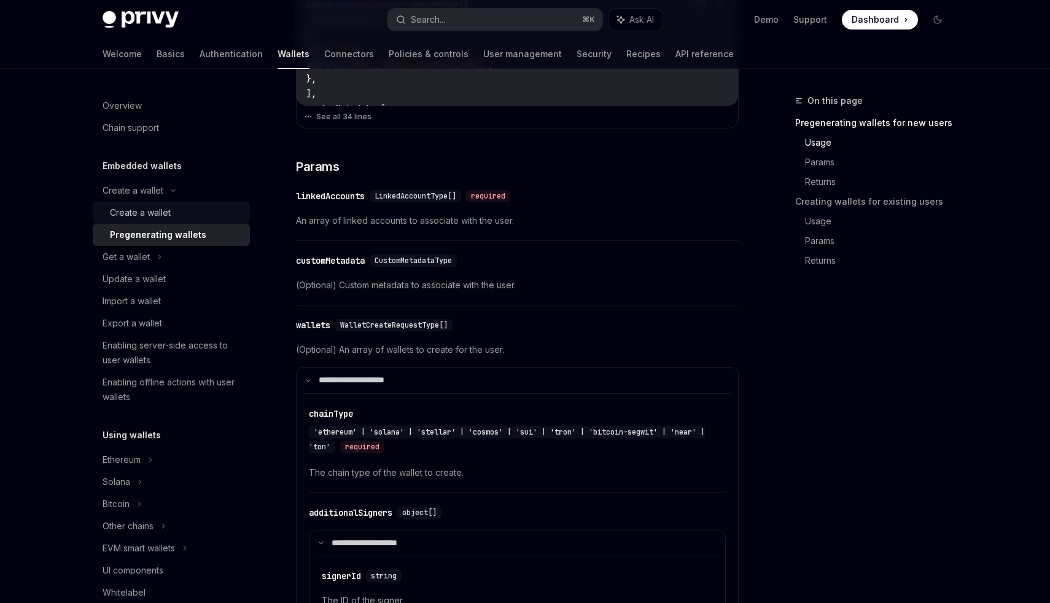
click at [133, 208] on div "Create a wallet" at bounding box center [140, 212] width 61 height 15
type textarea "*"
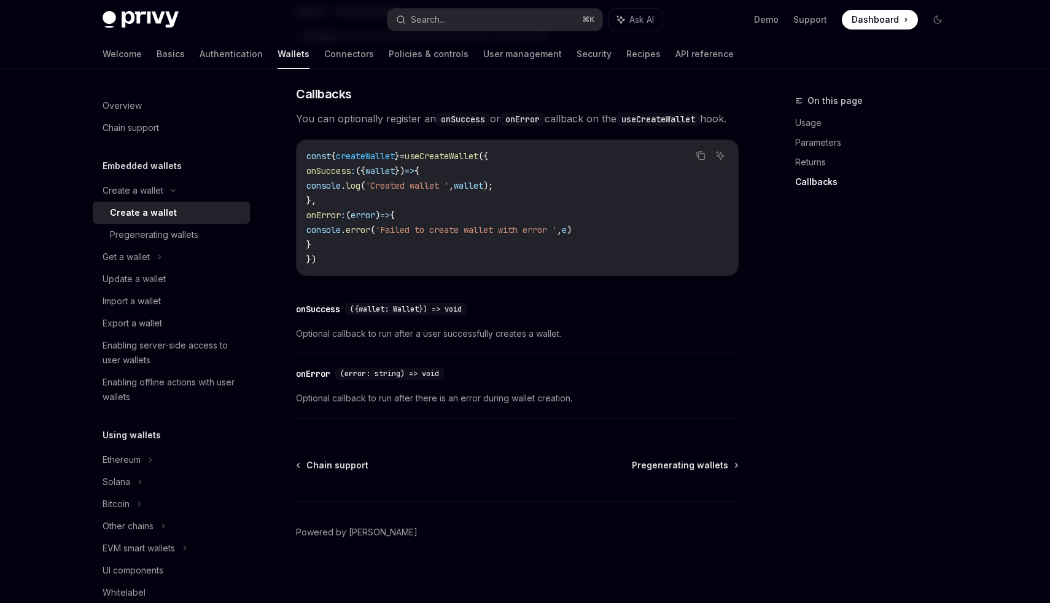
scroll to position [866, 0]
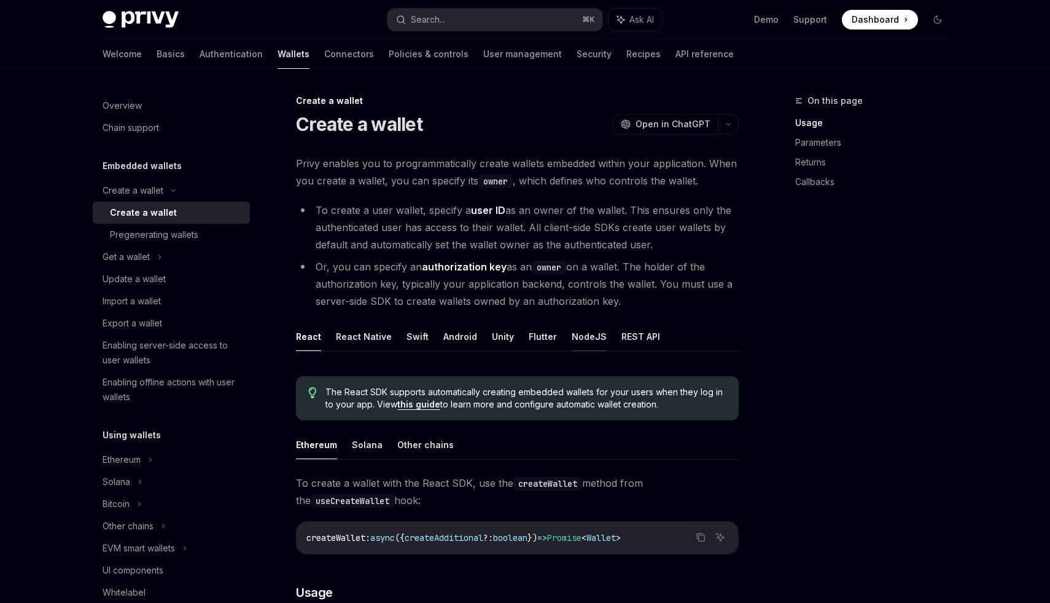
click at [576, 338] on button "NodeJS" at bounding box center [589, 336] width 35 height 29
type textarea "*"
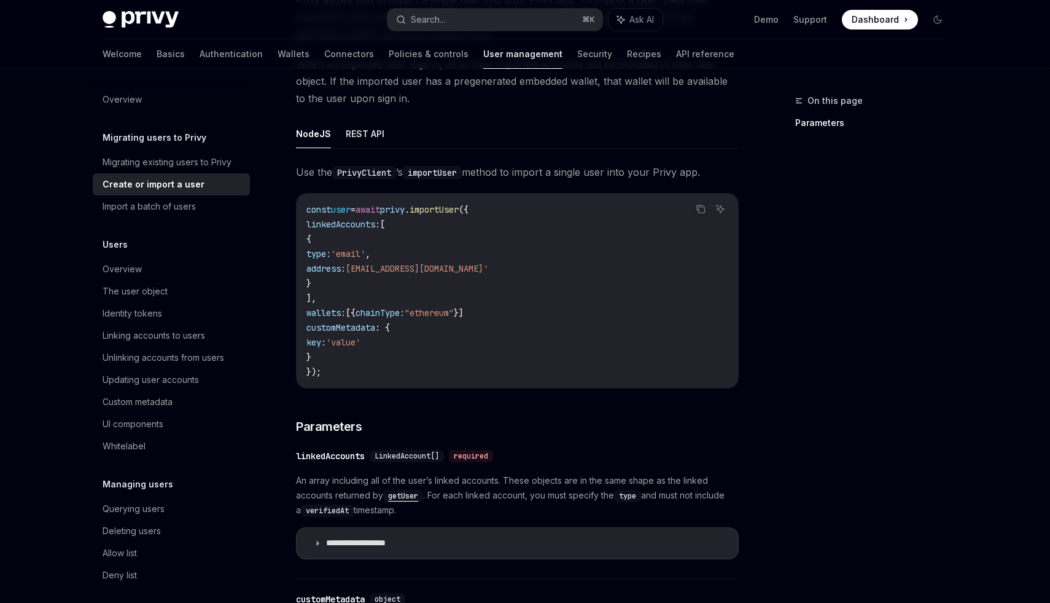
scroll to position [176, 0]
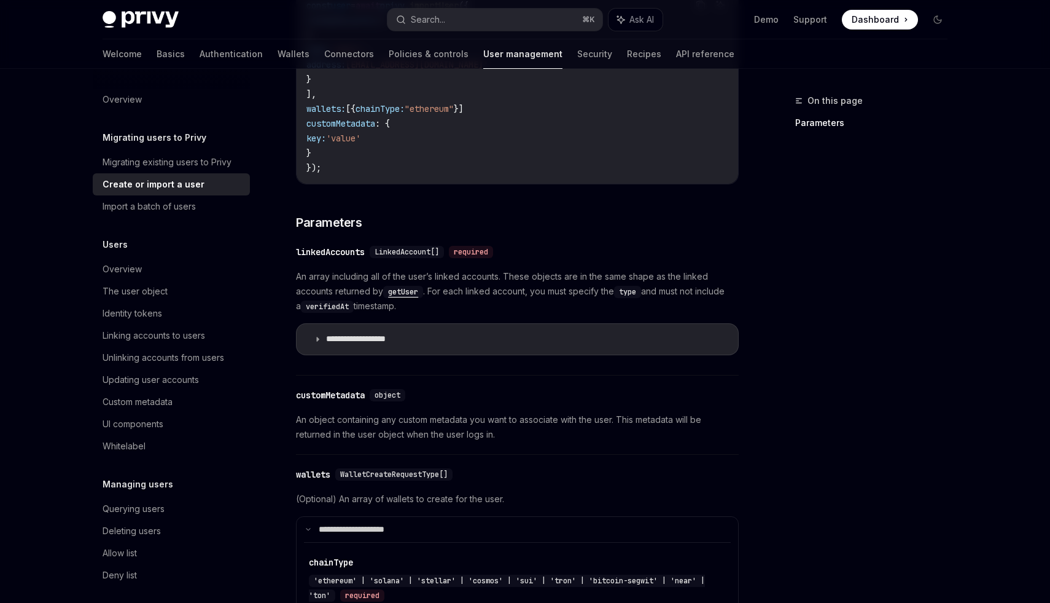
scroll to position [405, 0]
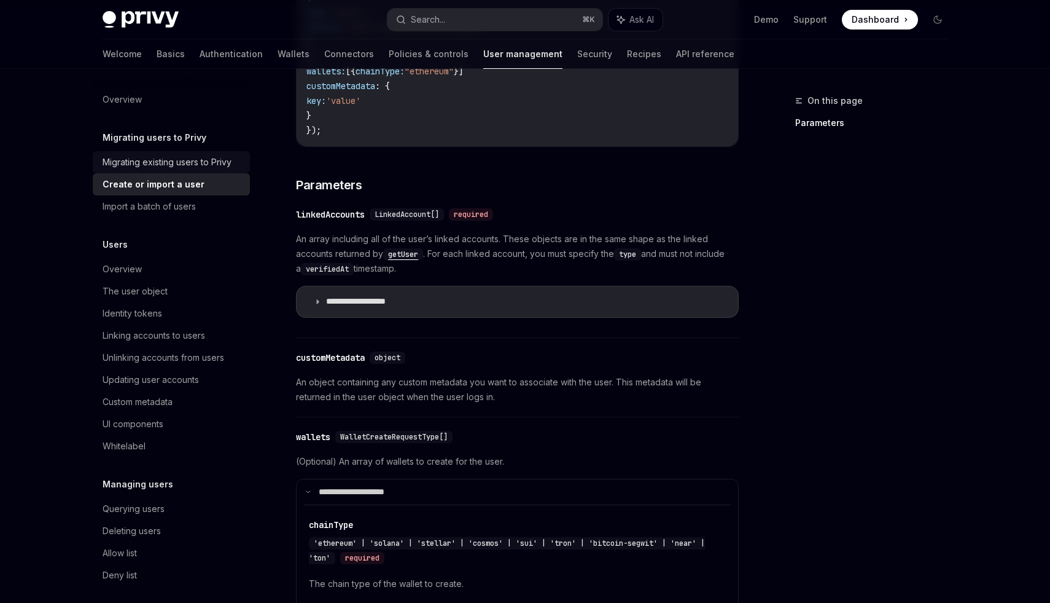
click at [168, 155] on div "Migrating existing users to Privy" at bounding box center [167, 162] width 129 height 15
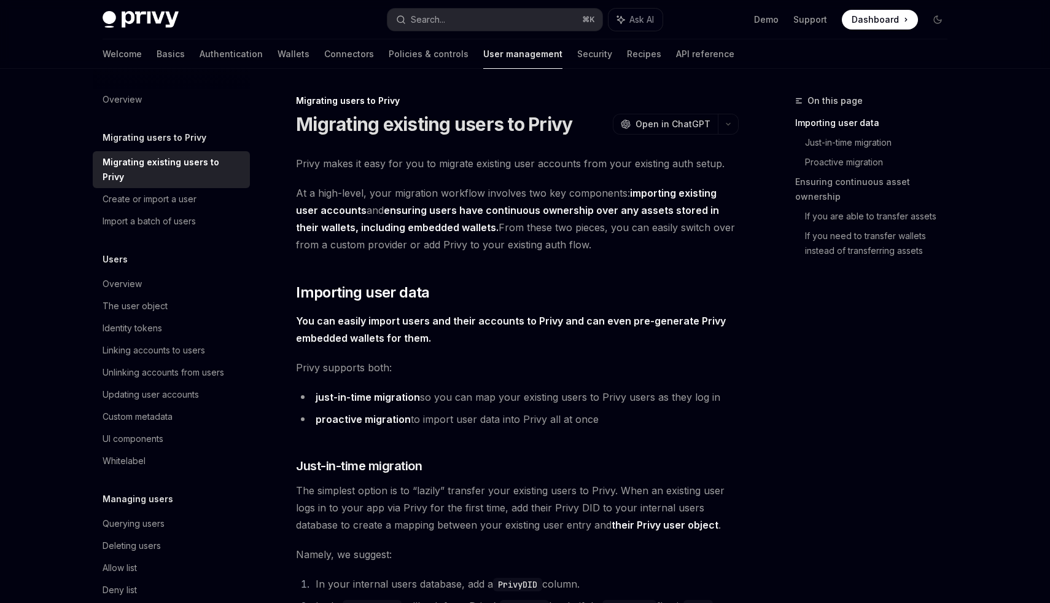
click at [803, 383] on div "On this page Importing user data Just-in-time migration Proactive migration Ens…" at bounding box center [864, 347] width 187 height 509
click at [805, 421] on div "On this page Importing user data Just-in-time migration Proactive migration Ens…" at bounding box center [864, 347] width 187 height 509
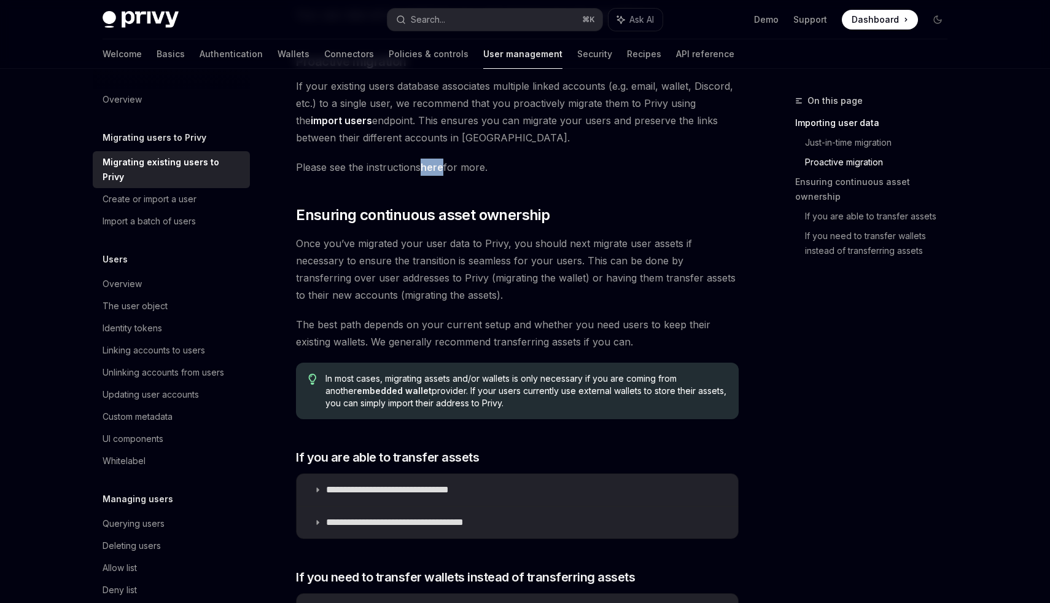
scroll to position [1101, 0]
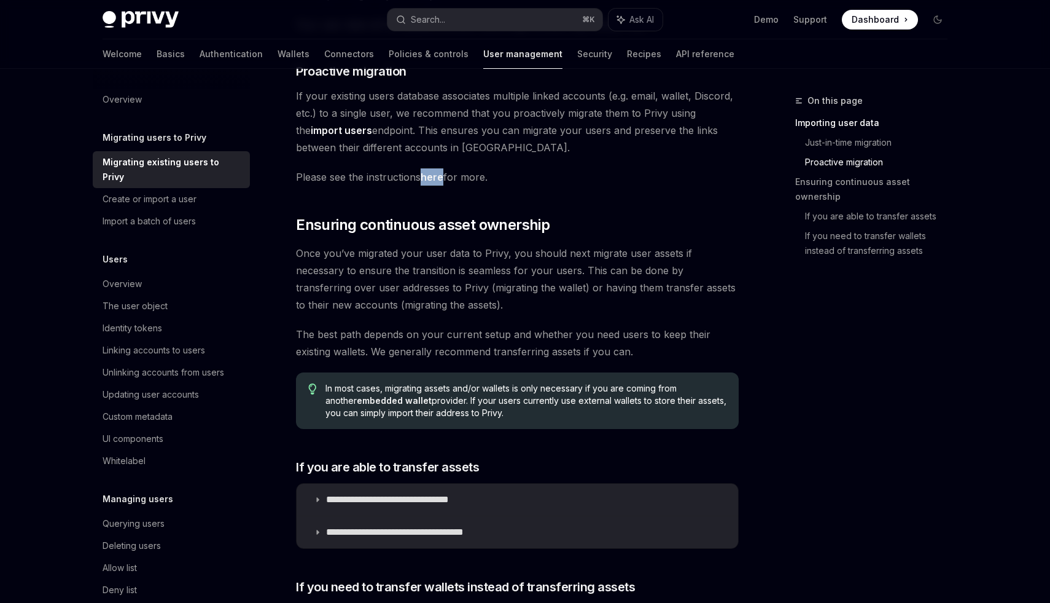
click at [436, 179] on link "here" at bounding box center [432, 177] width 23 height 13
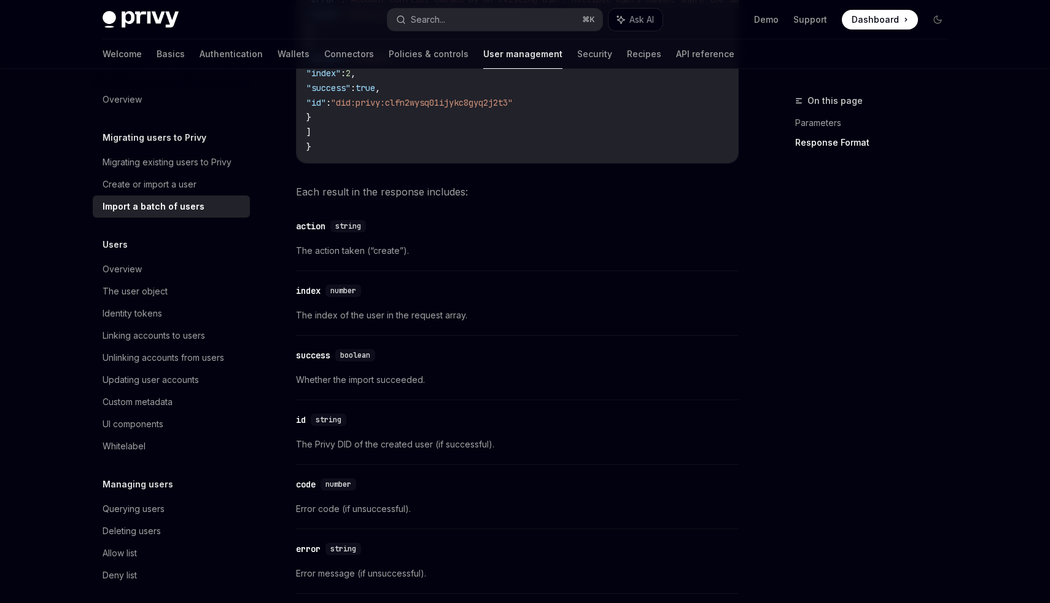
scroll to position [1843, 0]
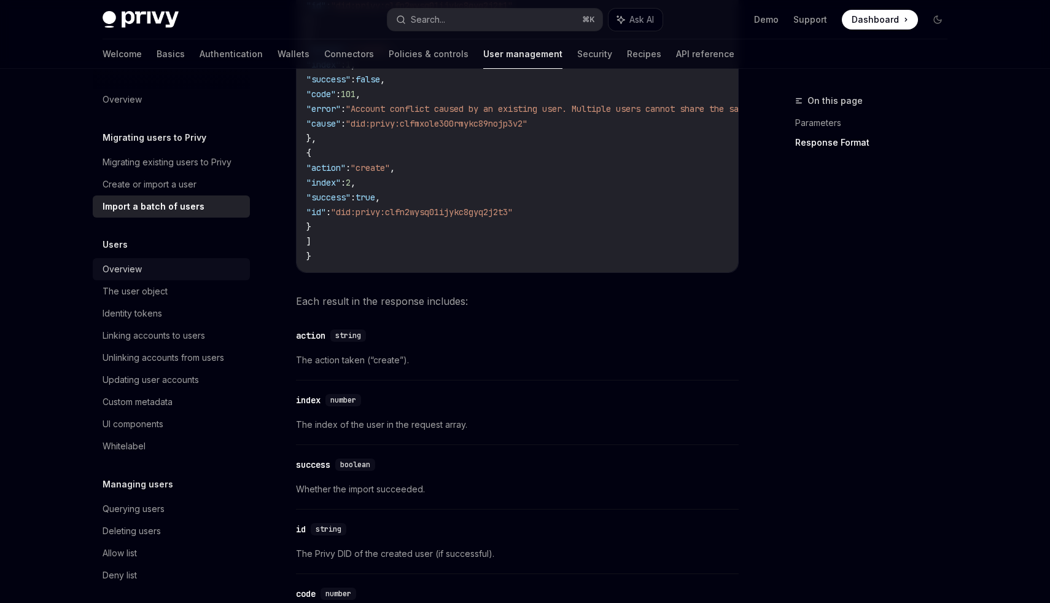
click at [123, 265] on div "Overview" at bounding box center [122, 269] width 39 height 15
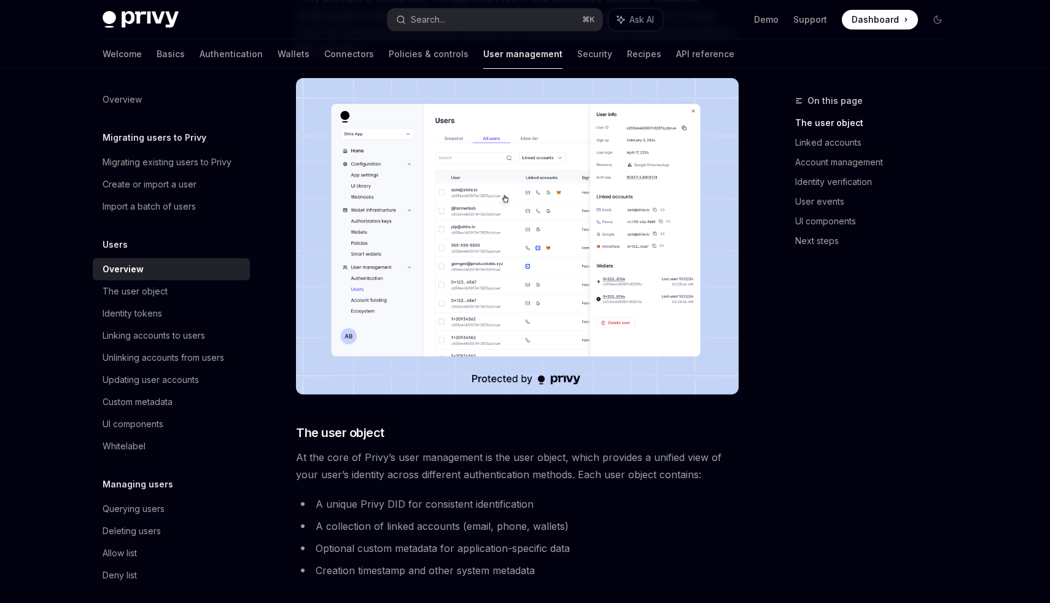
scroll to position [195, 0]
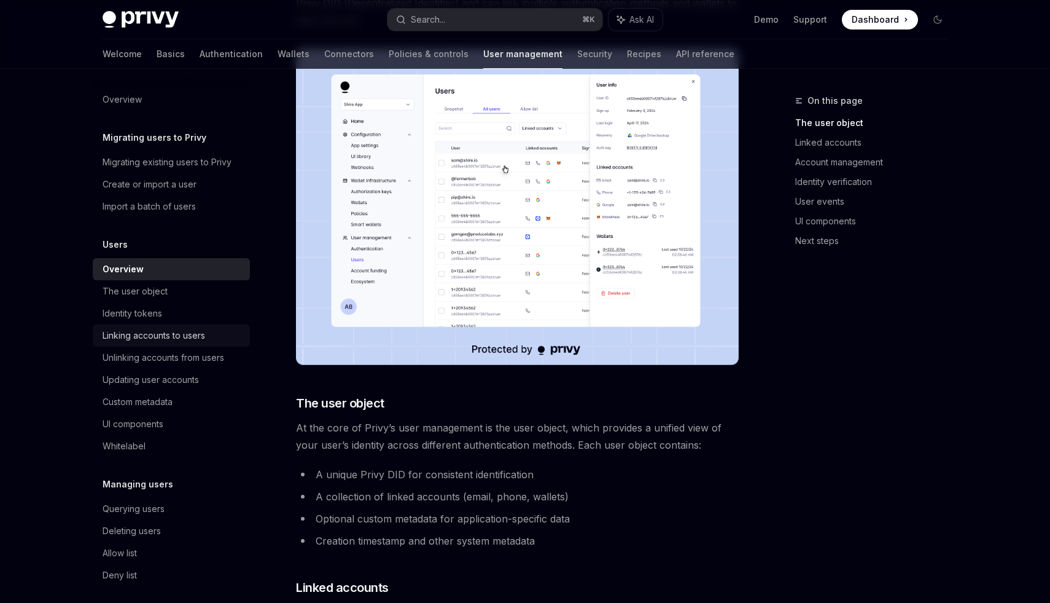
click at [172, 335] on div "Linking accounts to users" at bounding box center [154, 335] width 103 height 15
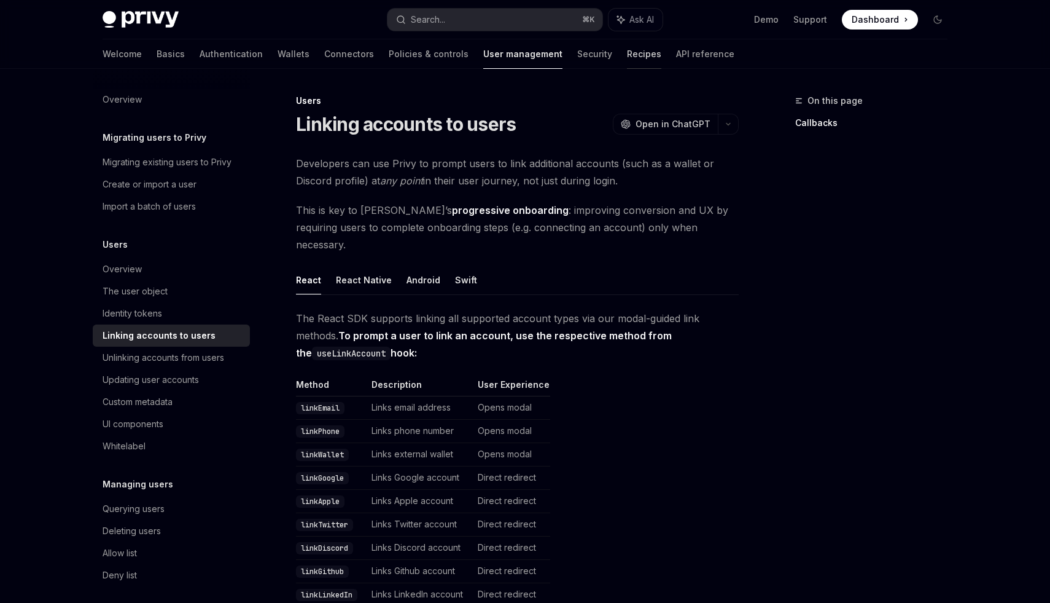
click at [627, 55] on link "Recipes" at bounding box center [644, 53] width 34 height 29
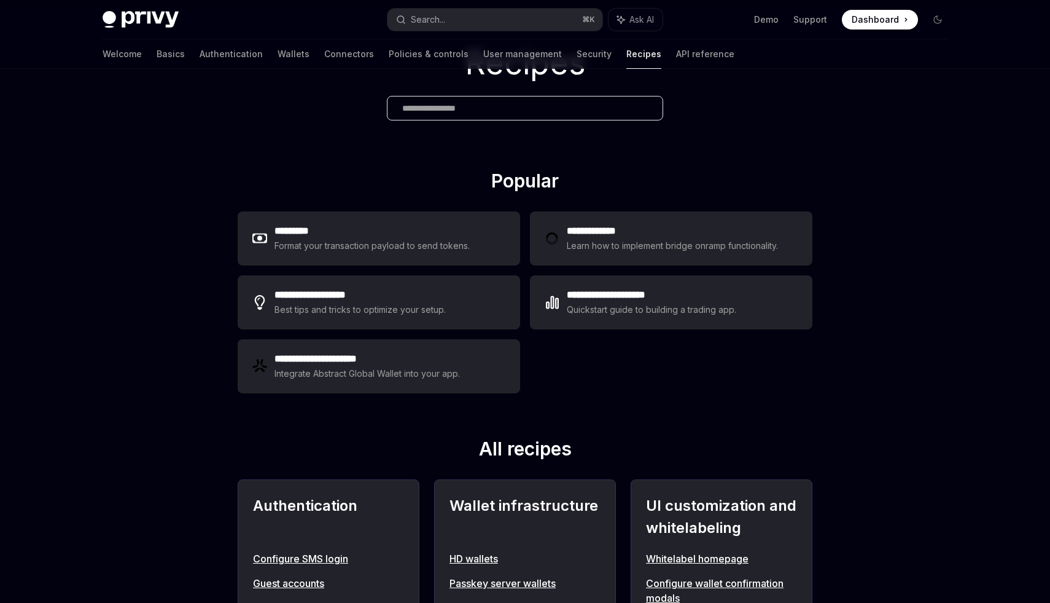
scroll to position [76, 0]
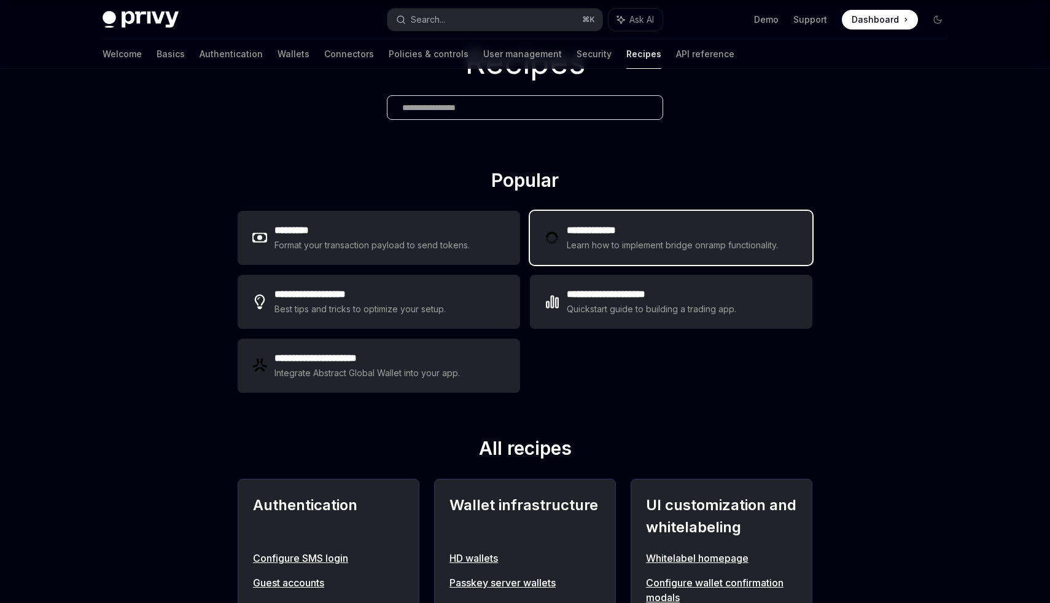
click at [655, 250] on div "Learn how to implement bridge onramp functionality." at bounding box center [674, 245] width 215 height 15
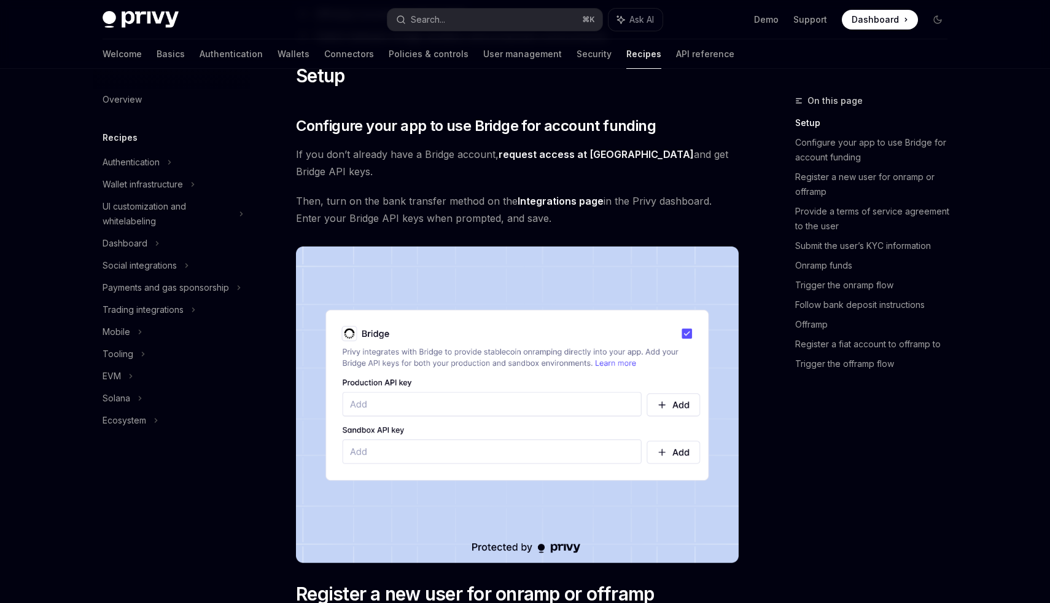
scroll to position [318, 0]
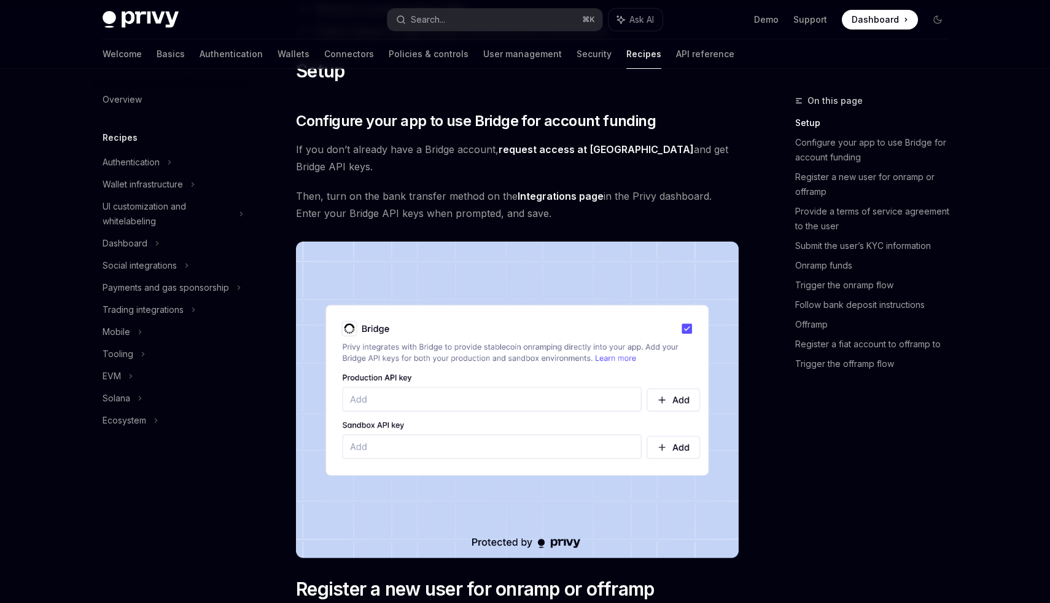
click at [301, 201] on span "Then, turn on the bank transfer method on the Integrations page in the Privy da…" at bounding box center [517, 204] width 443 height 34
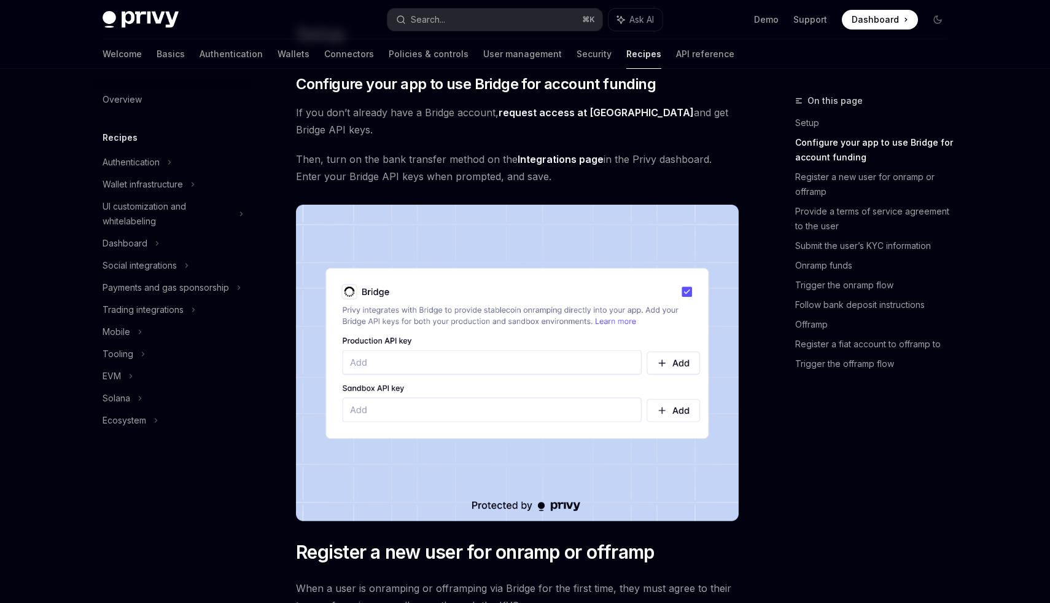
scroll to position [357, 0]
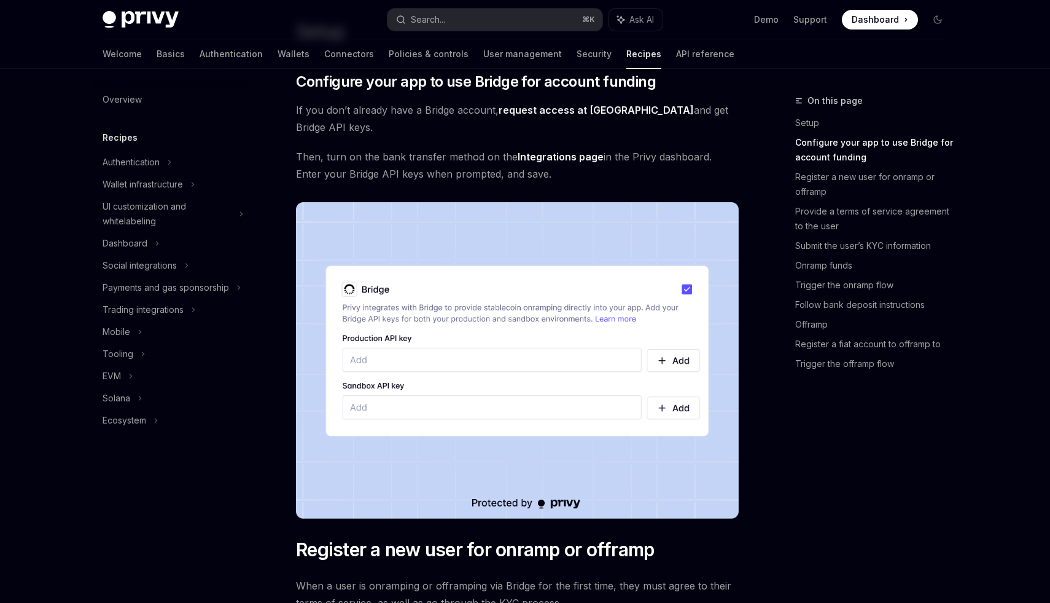
click at [533, 117] on link "request access at Bridge" at bounding box center [596, 110] width 195 height 13
click at [113, 96] on div "Overview" at bounding box center [122, 99] width 39 height 15
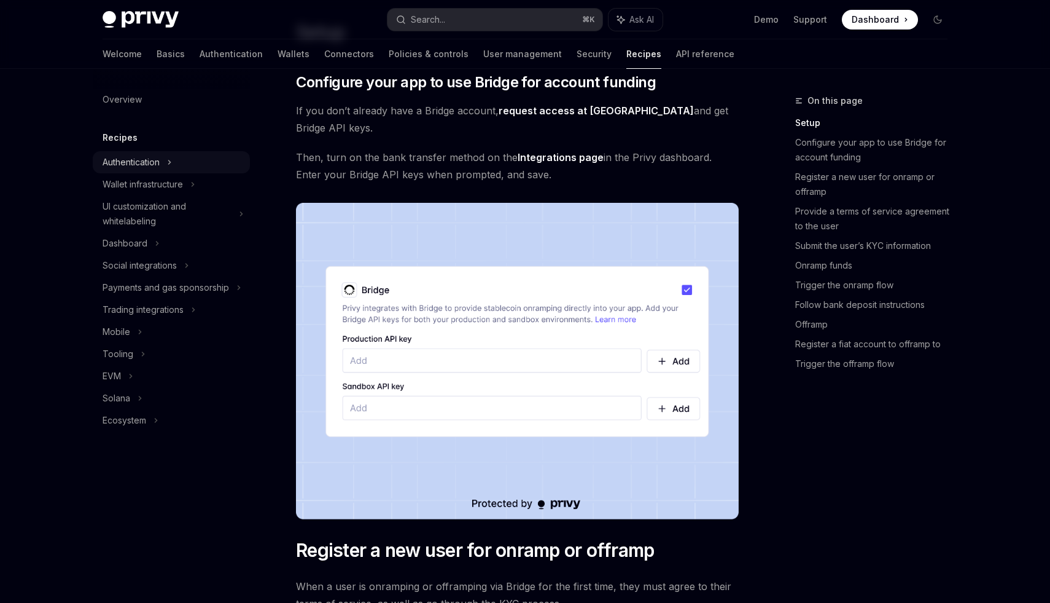
scroll to position [357, 0]
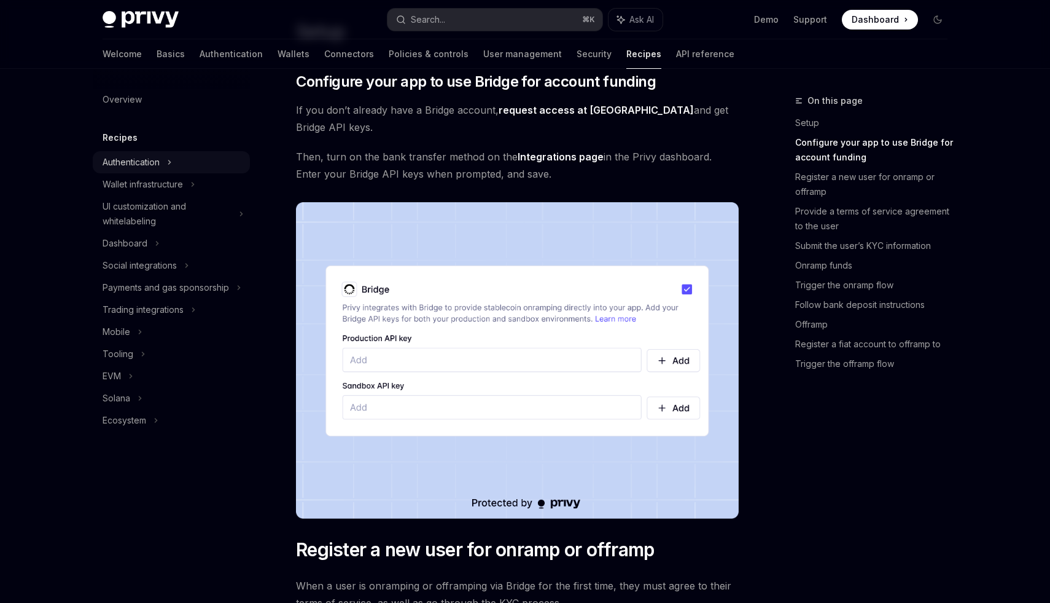
click at [125, 159] on div "Authentication" at bounding box center [131, 162] width 57 height 15
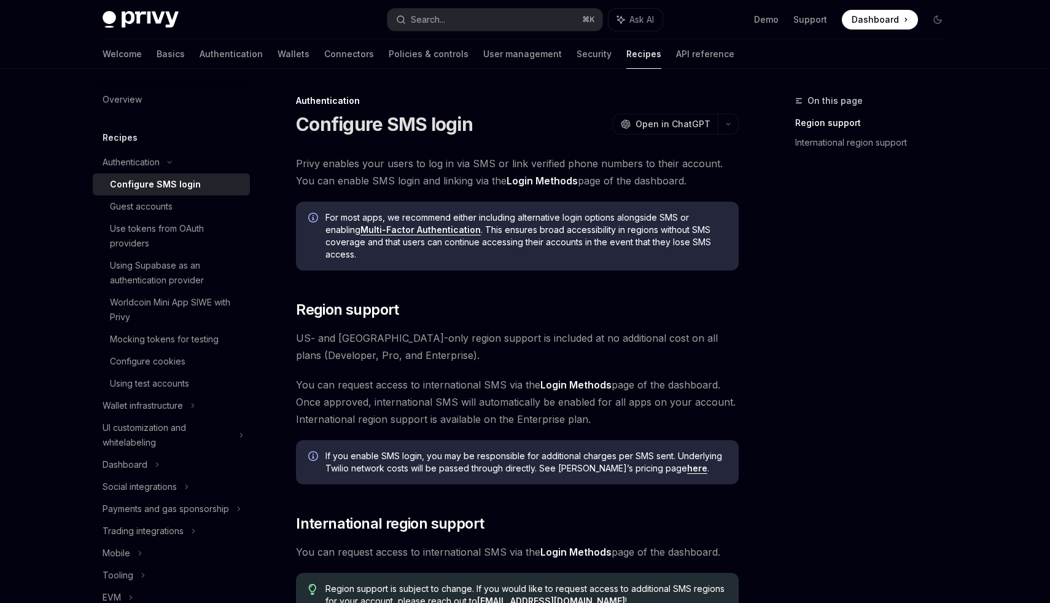
click at [806, 380] on div "On this page Region support International region support" at bounding box center [864, 347] width 187 height 509
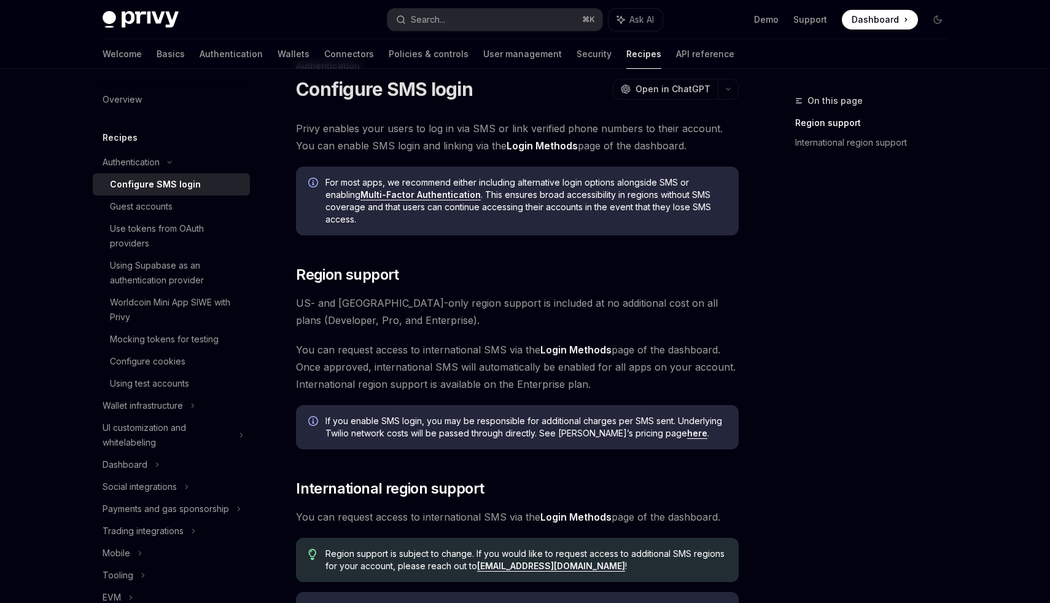
scroll to position [36, 0]
click at [176, 408] on div "Wallet infrastructure" at bounding box center [143, 405] width 80 height 15
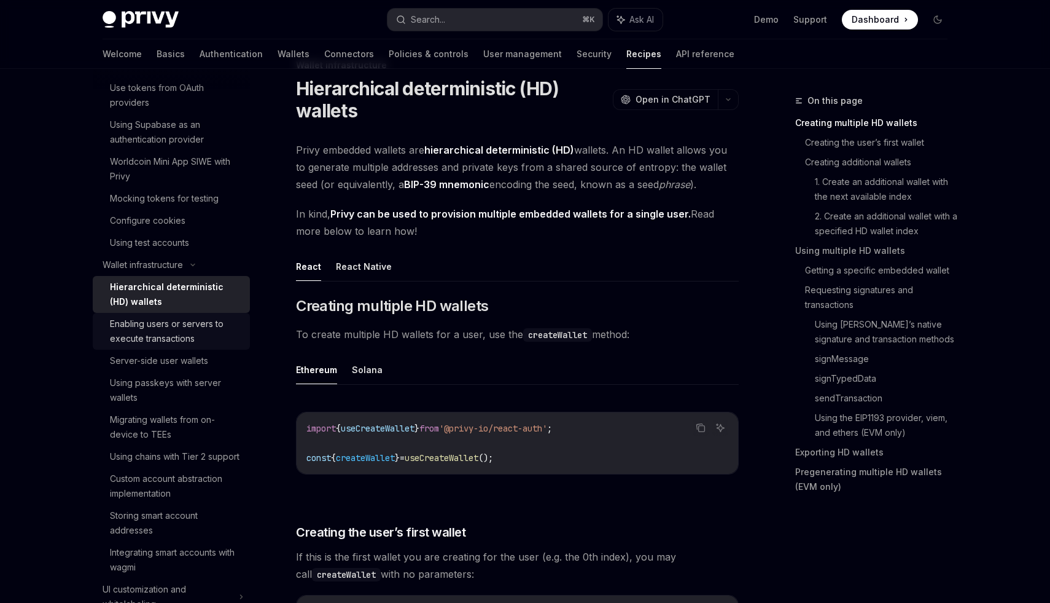
scroll to position [140, 0]
click at [689, 257] on ul "React React Native" at bounding box center [517, 266] width 443 height 29
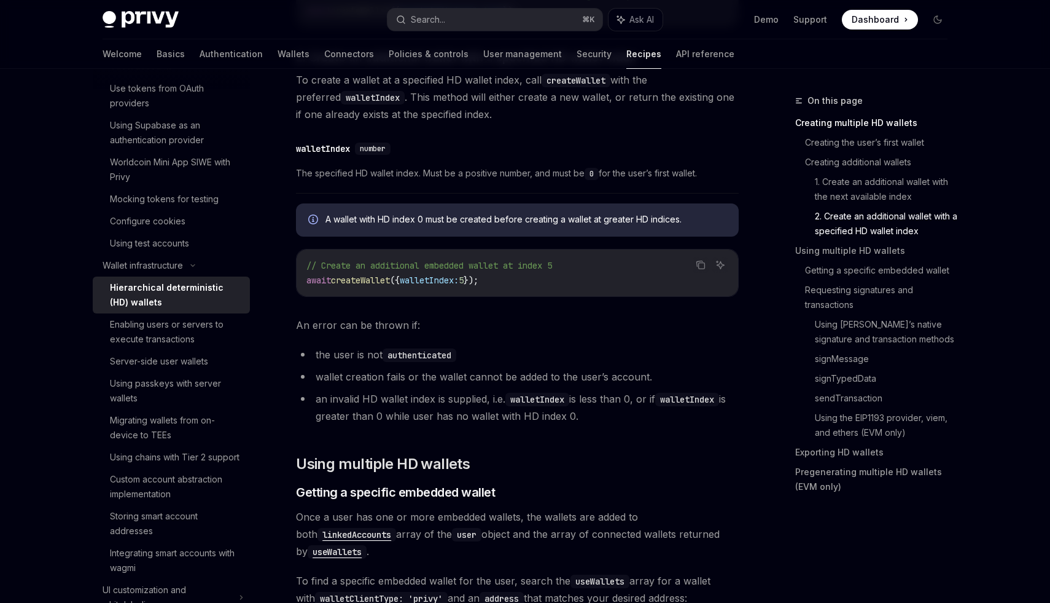
scroll to position [1247, 0]
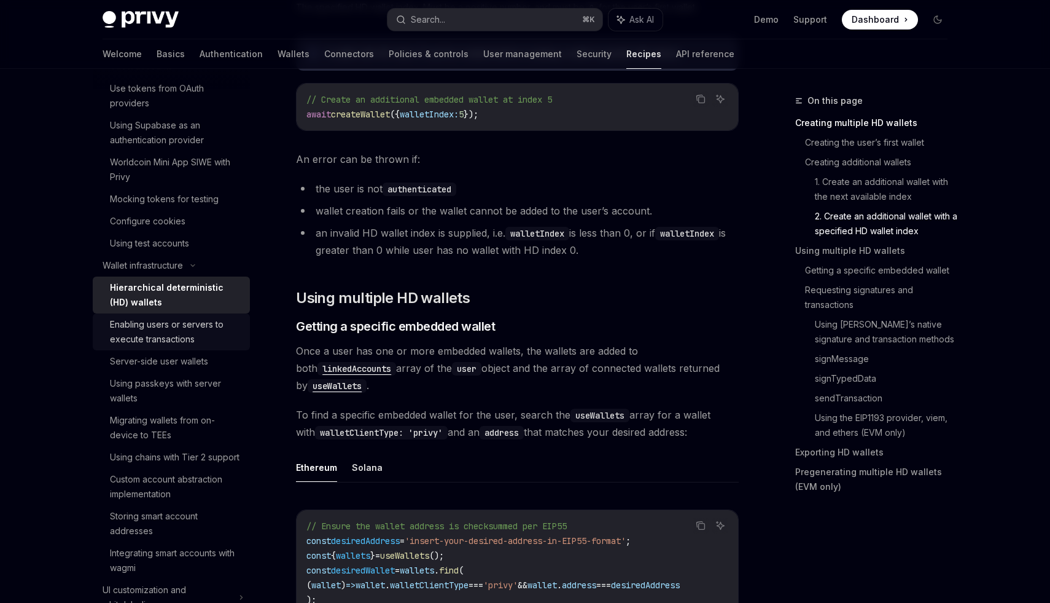
click at [187, 338] on div "Enabling users or servers to execute transactions" at bounding box center [176, 331] width 133 height 29
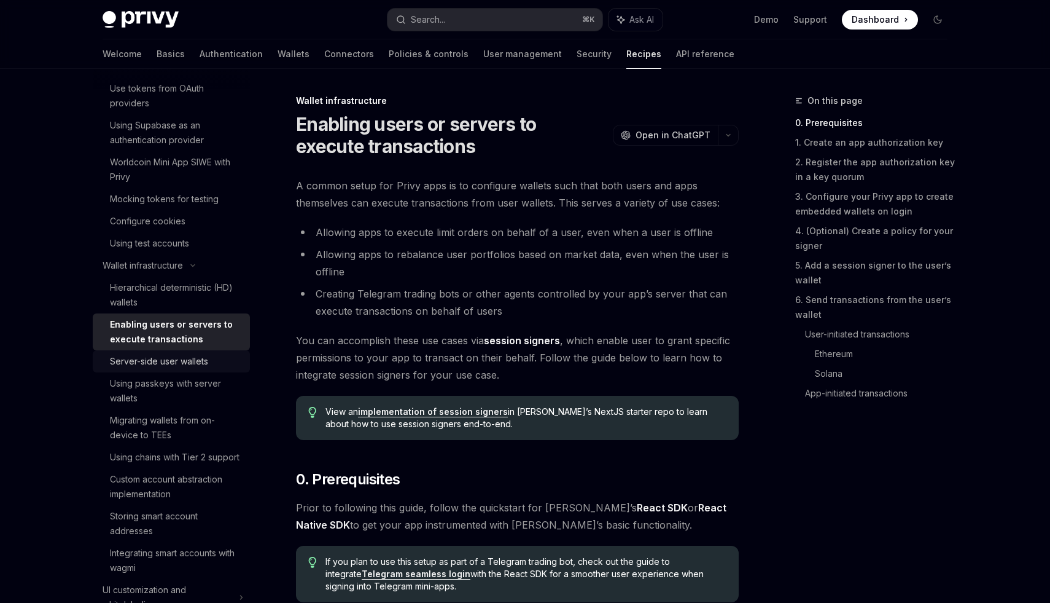
click at [191, 364] on div "Server-side user wallets" at bounding box center [159, 361] width 98 height 15
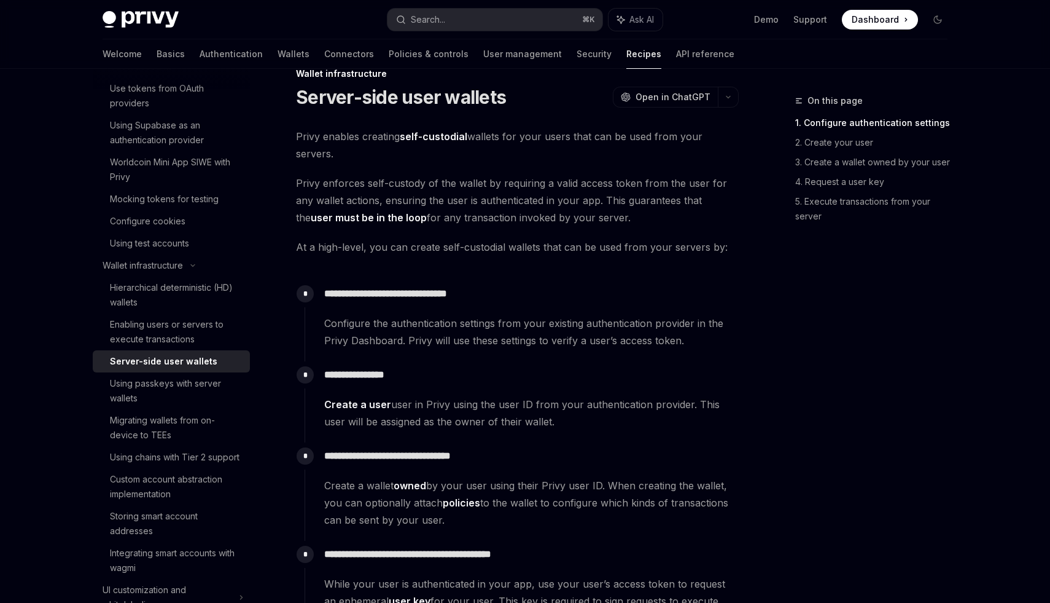
scroll to position [36, 0]
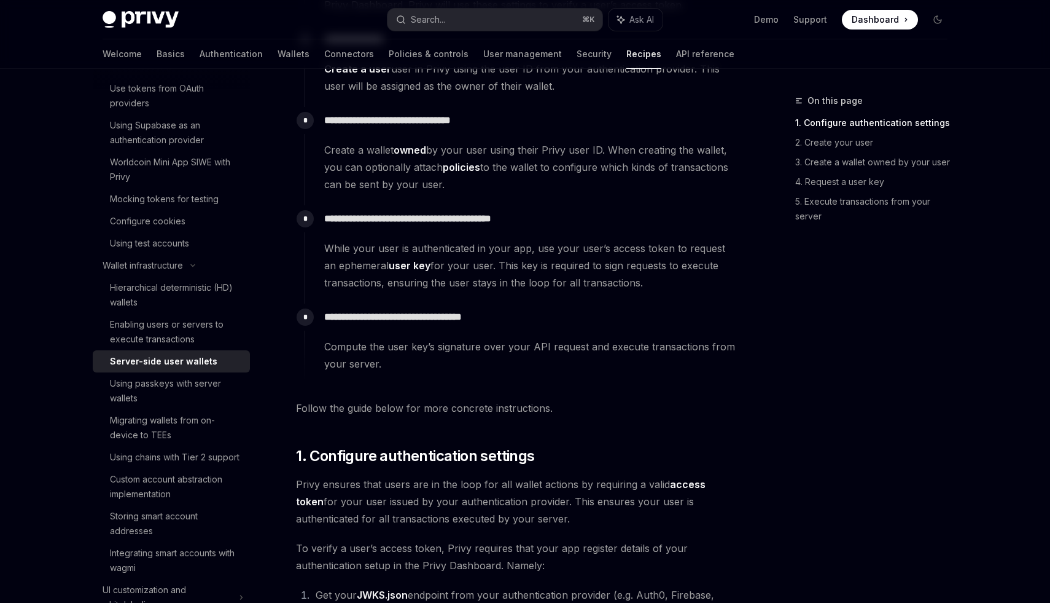
scroll to position [367, 0]
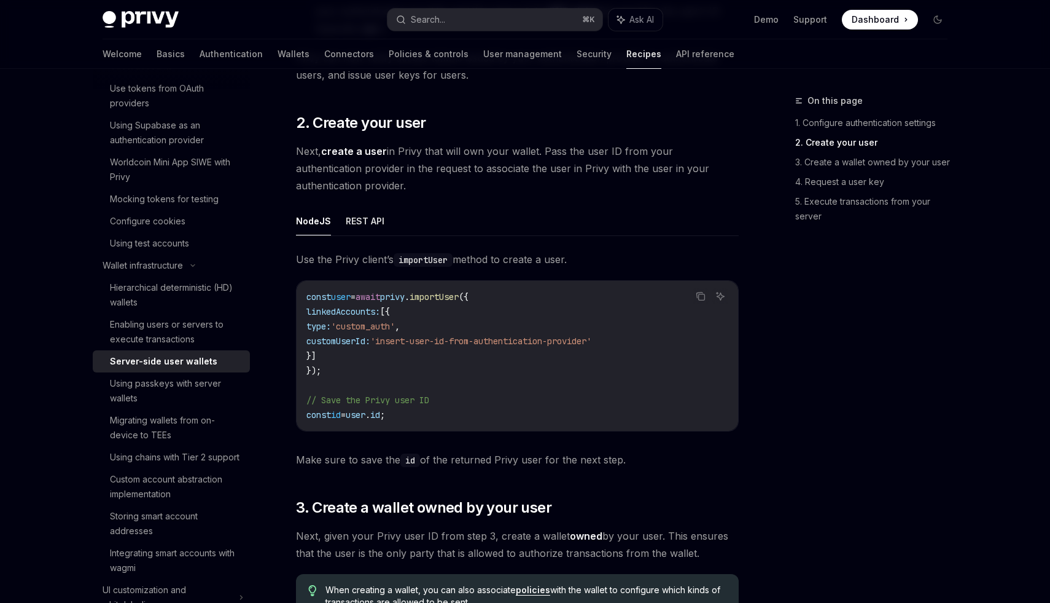
scroll to position [1064, 0]
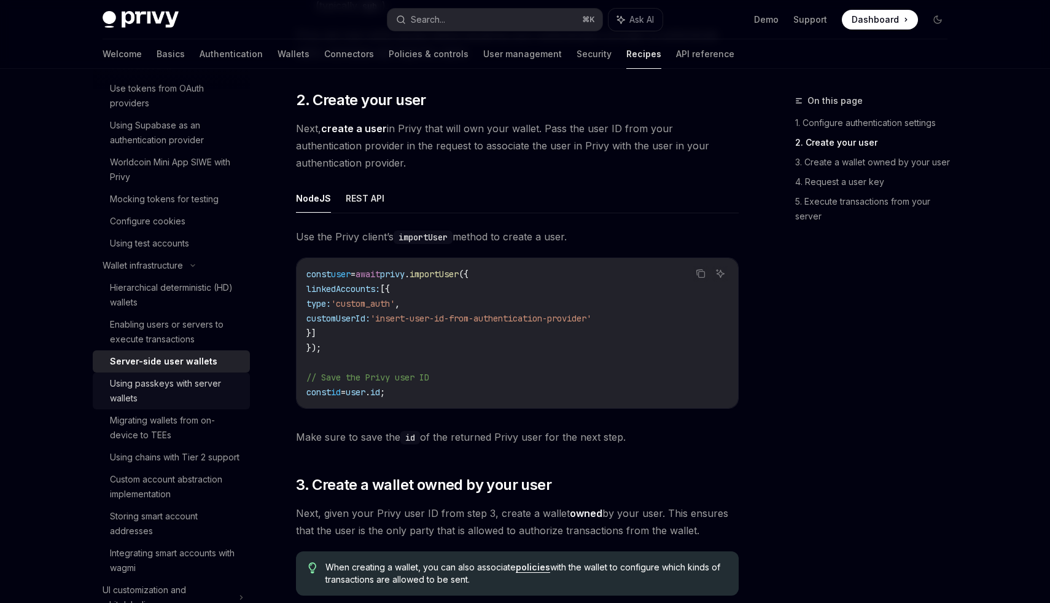
click at [186, 386] on div "Using passkeys with server wallets" at bounding box center [176, 390] width 133 height 29
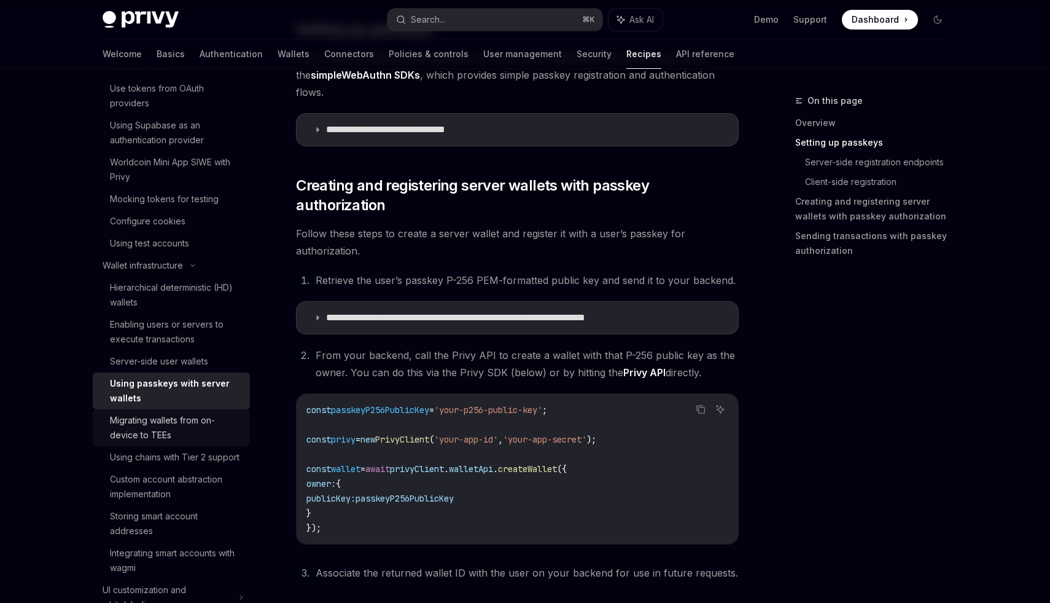
scroll to position [227, 0]
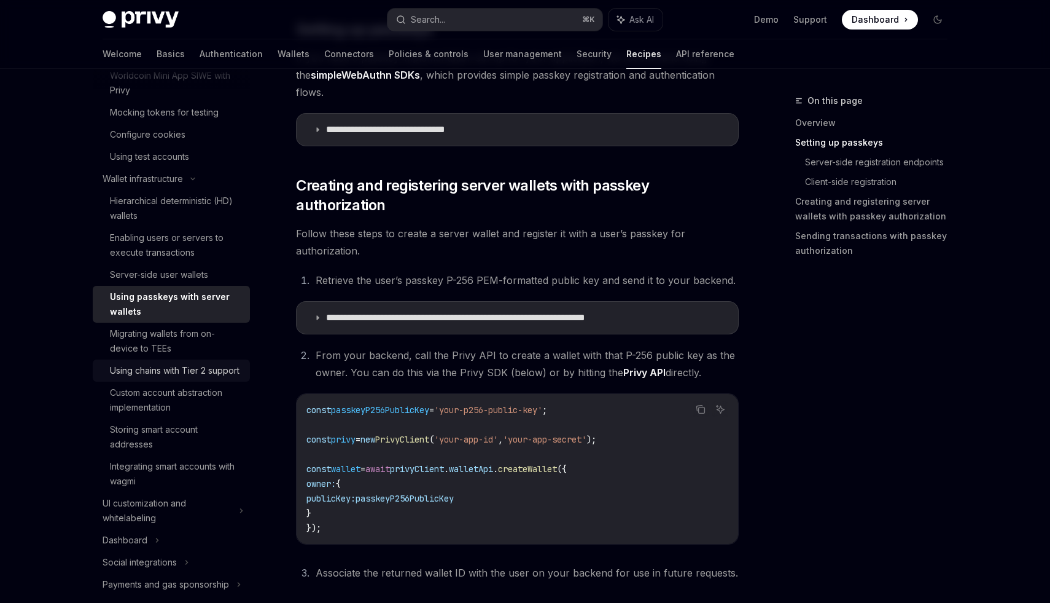
click at [199, 368] on div "Using chains with Tier 2 support" at bounding box center [175, 370] width 130 height 15
type textarea "*"
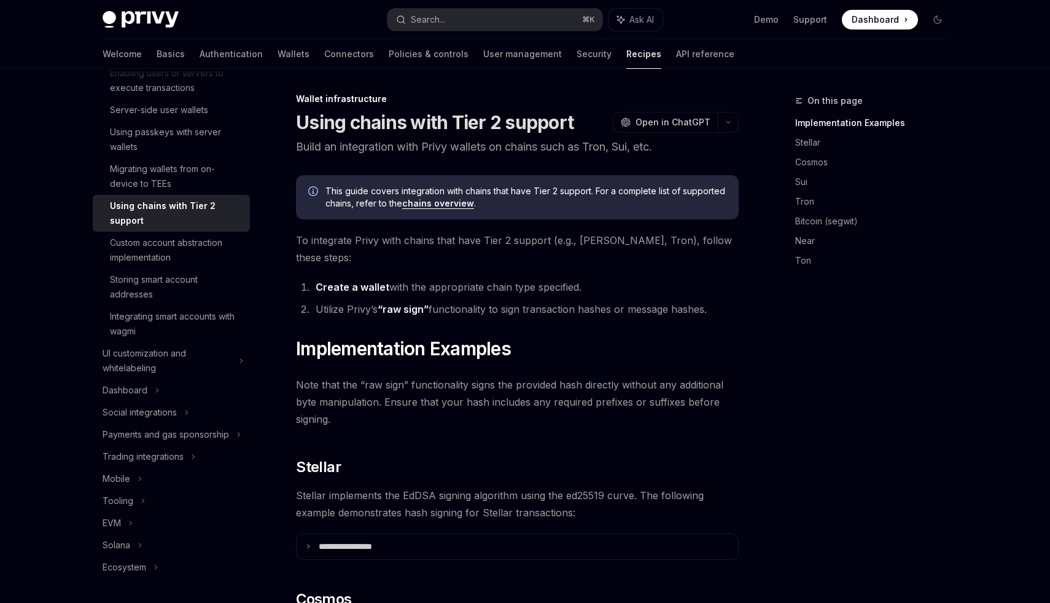
scroll to position [4, 0]
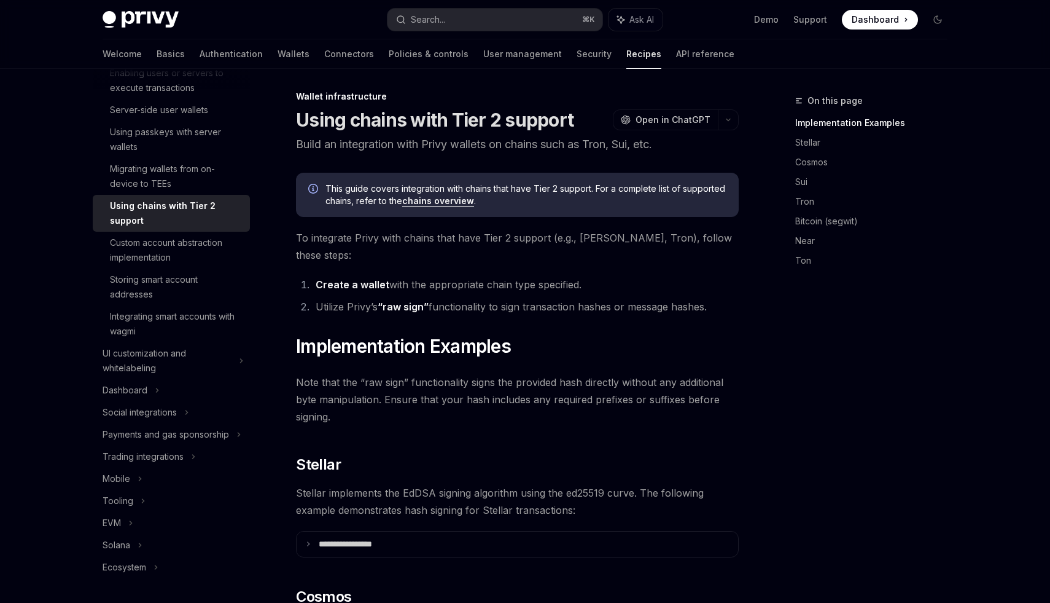
click at [587, 373] on span "Note that the “raw sign” functionality signs the provided hash directly without…" at bounding box center [517, 399] width 443 height 52
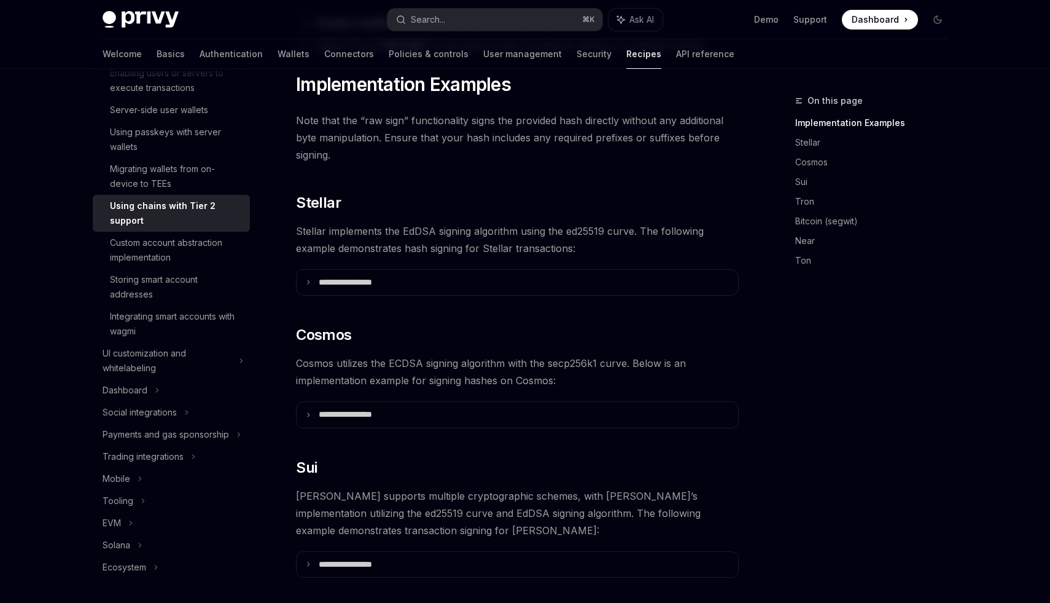
scroll to position [268, 0]
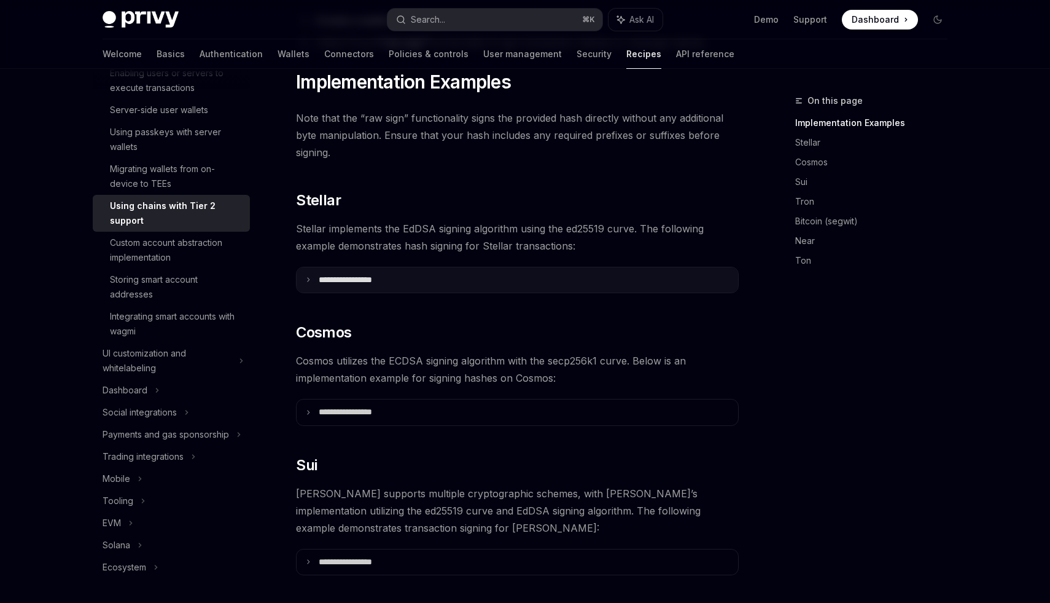
click at [308, 276] on icon at bounding box center [308, 279] width 6 height 6
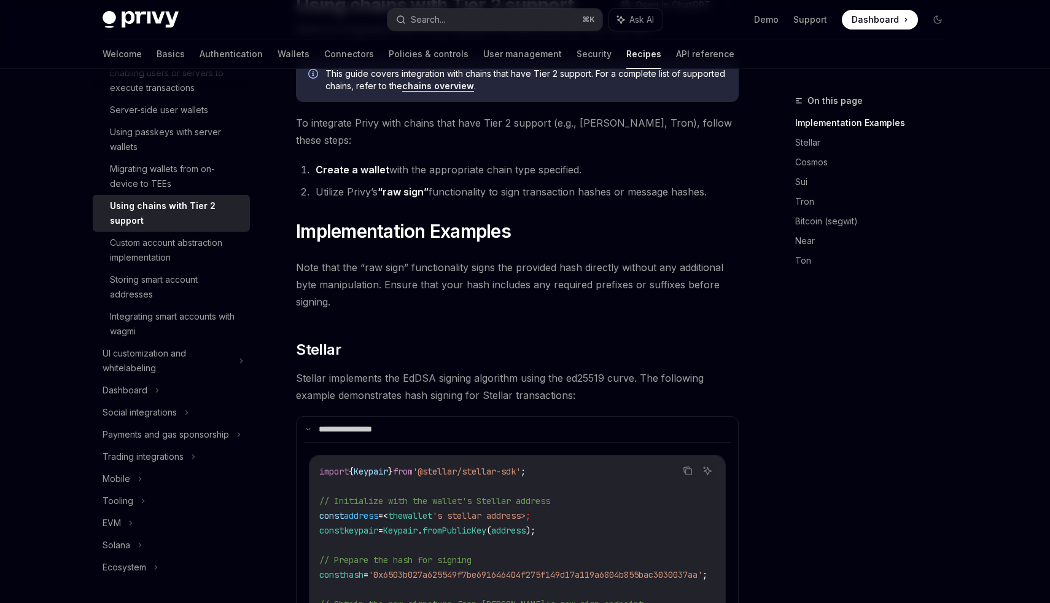
scroll to position [0, 0]
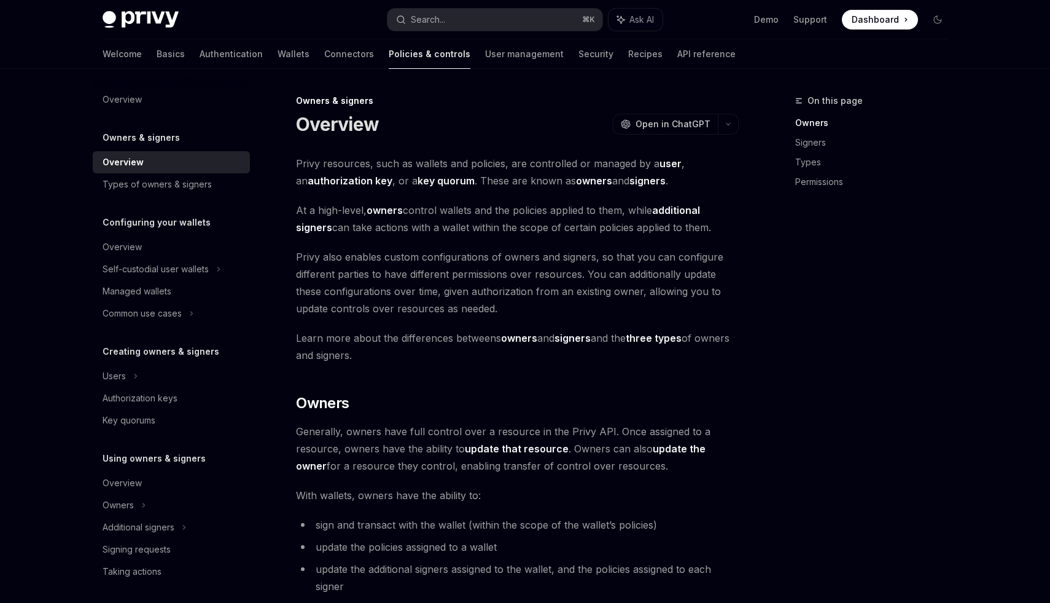
click at [802, 397] on div "On this page Owners Signers Types Permissions" at bounding box center [864, 347] width 187 height 509
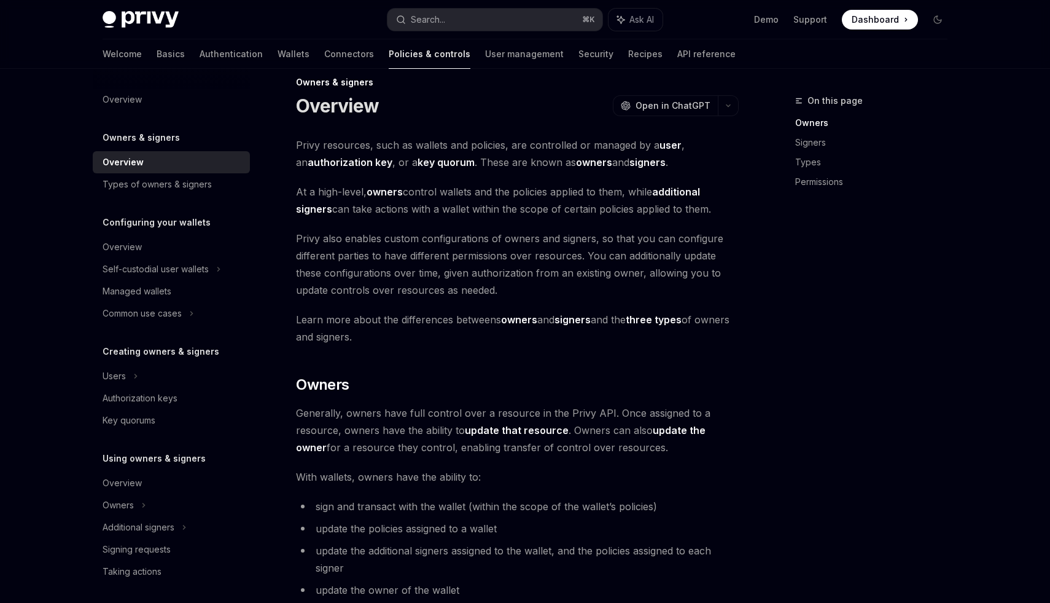
scroll to position [21, 0]
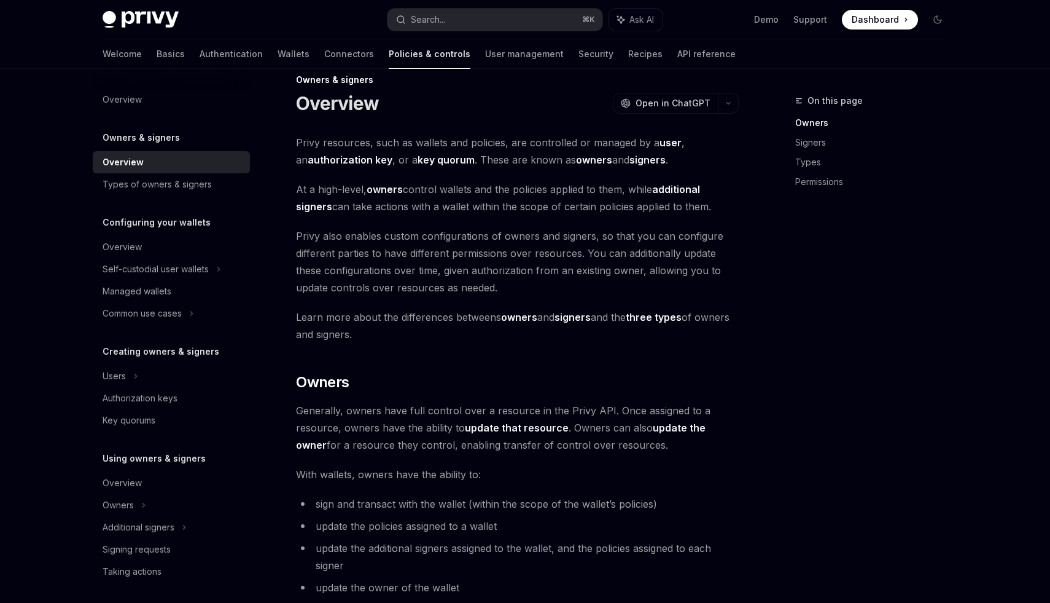
click at [343, 159] on strong "authorization key" at bounding box center [350, 160] width 85 height 12
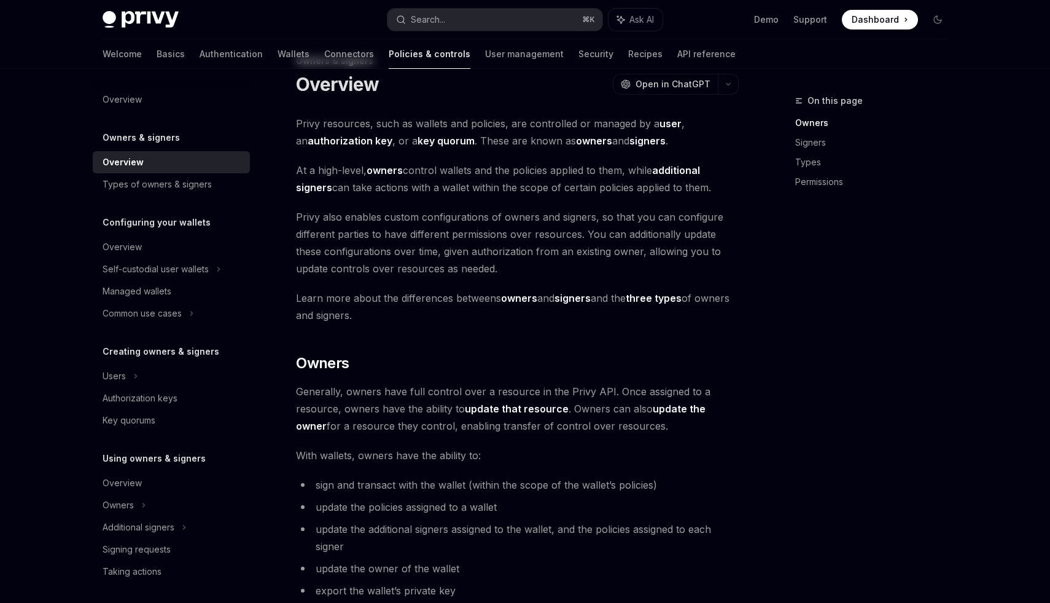
scroll to position [21, 0]
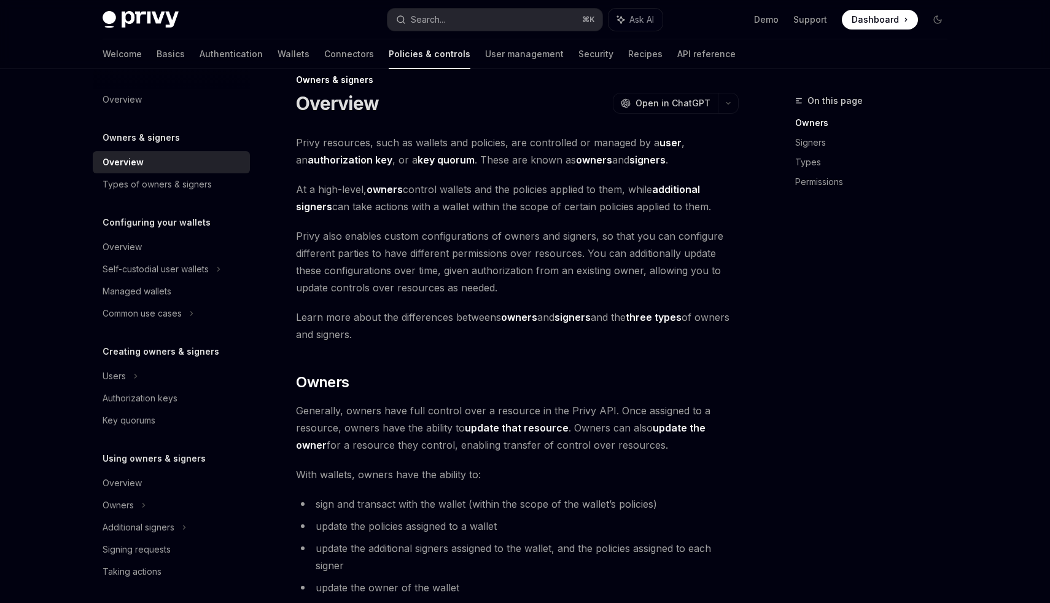
click at [868, 482] on div "On this page Owners Signers Types Permissions" at bounding box center [864, 347] width 187 height 509
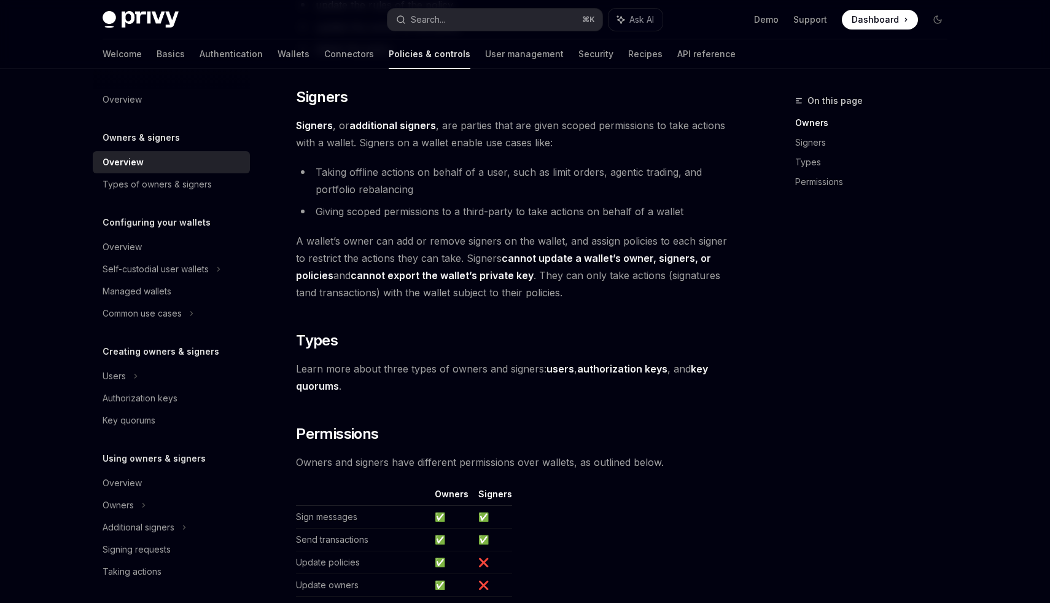
scroll to position [707, 0]
click at [843, 437] on div "On this page Owners Signers Types Permissions" at bounding box center [864, 347] width 187 height 509
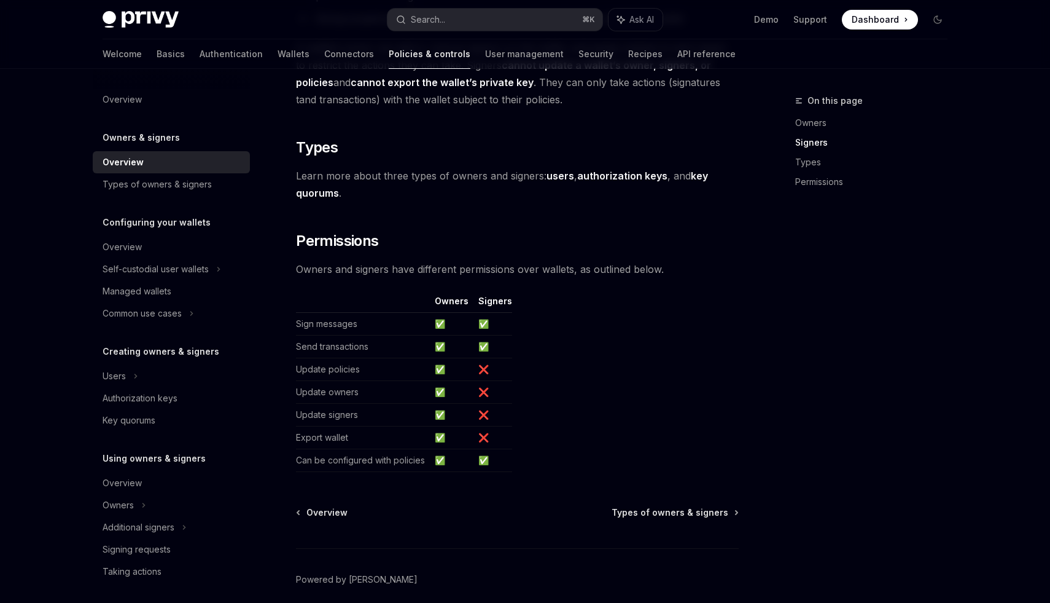
scroll to position [900, 0]
click at [675, 512] on span "Types of owners & signers" at bounding box center [670, 511] width 117 height 12
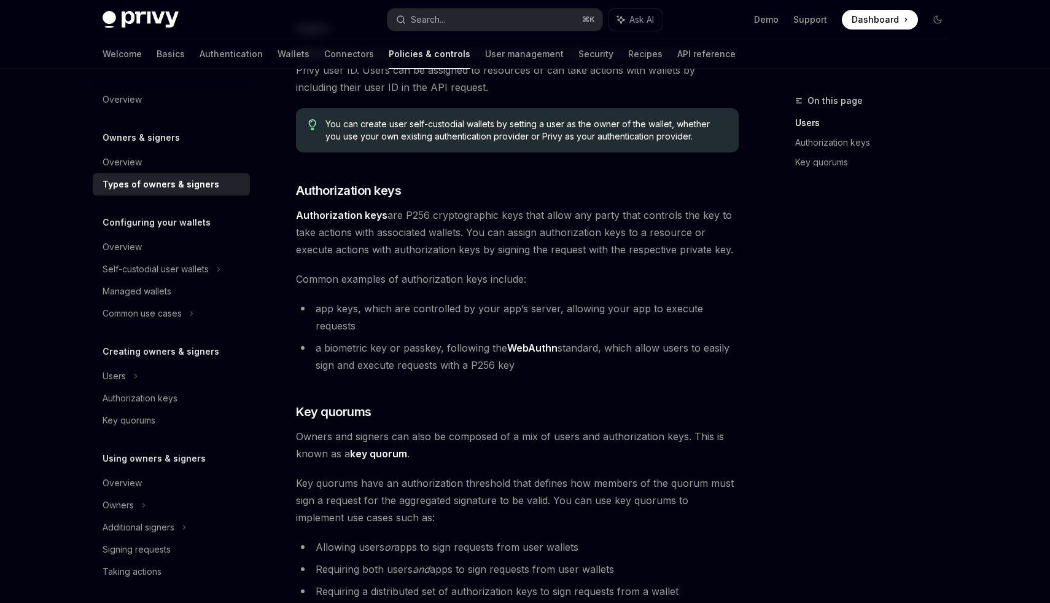
scroll to position [187, 0]
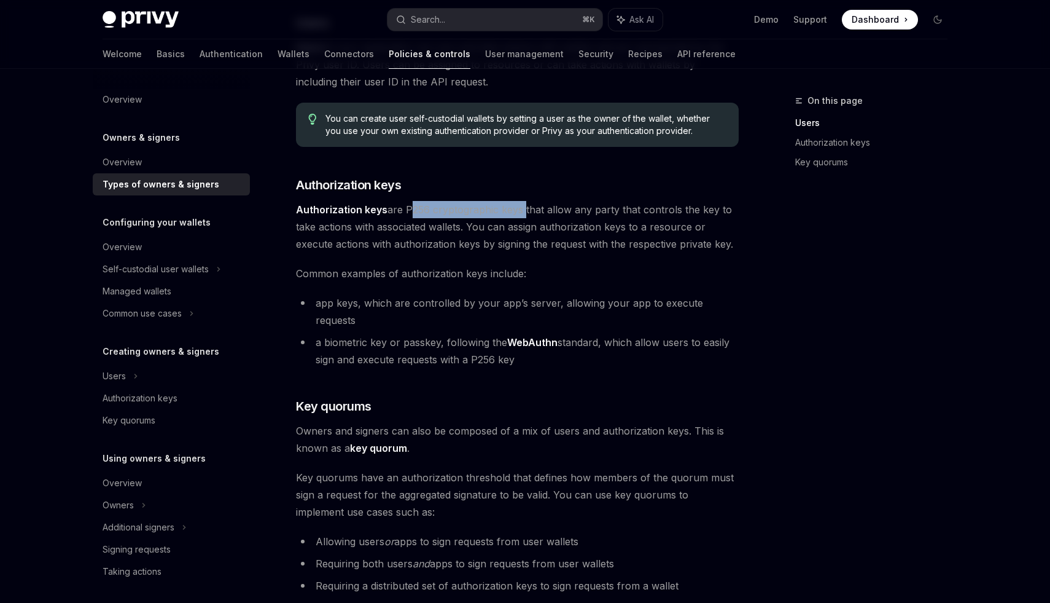
drag, startPoint x: 406, startPoint y: 211, endPoint x: 520, endPoint y: 214, distance: 114.3
click at [520, 214] on span "Authorization keys are P256 cryptographic keys that allow any party that contro…" at bounding box center [517, 227] width 443 height 52
copy span "P256 cryptographic keys"
click at [819, 340] on div "On this page Users Authorization keys Key quorums" at bounding box center [864, 347] width 187 height 509
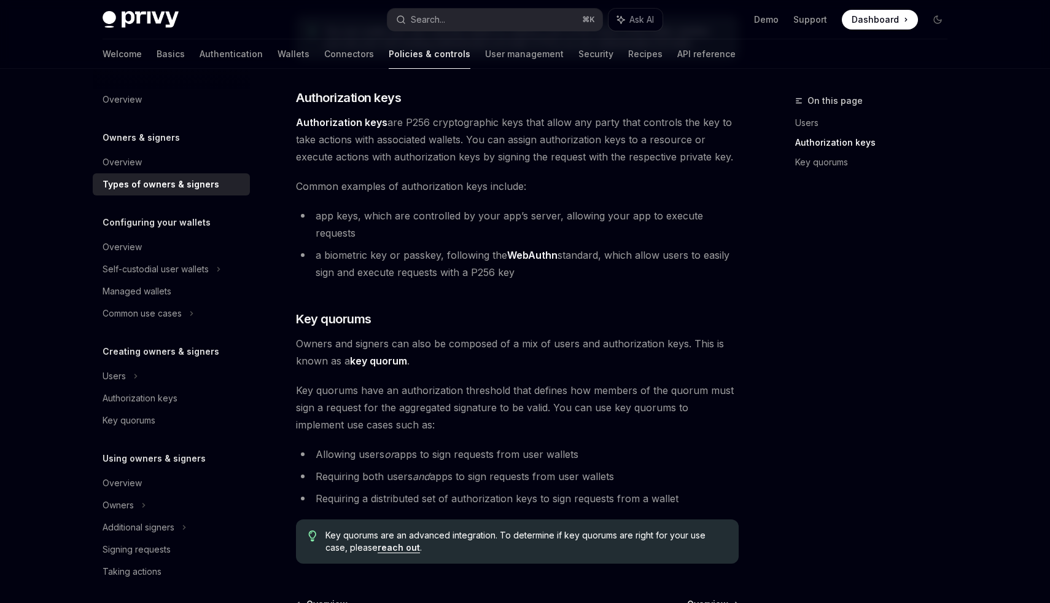
scroll to position [278, 0]
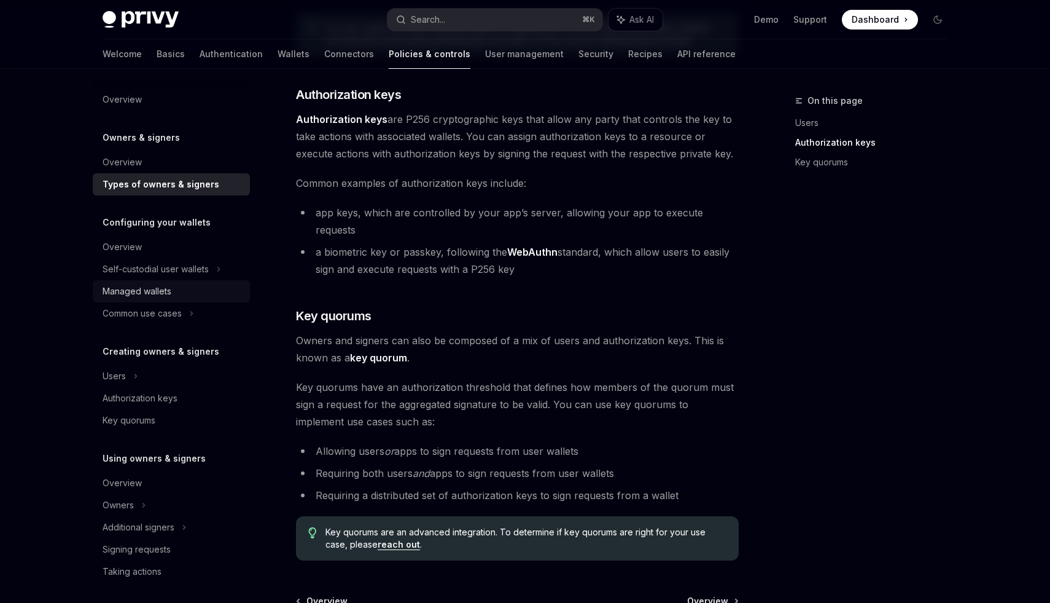
click at [166, 292] on div "Managed wallets" at bounding box center [137, 291] width 69 height 15
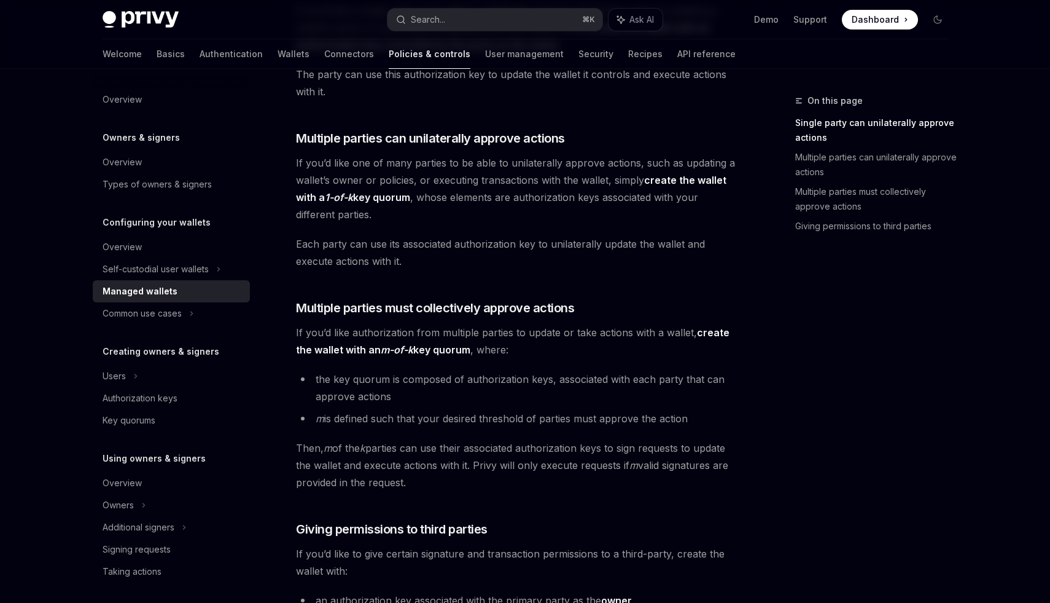
scroll to position [243, 0]
click at [786, 404] on div "On this page Single party can unilaterally approve actions Multiple parties can…" at bounding box center [864, 347] width 187 height 509
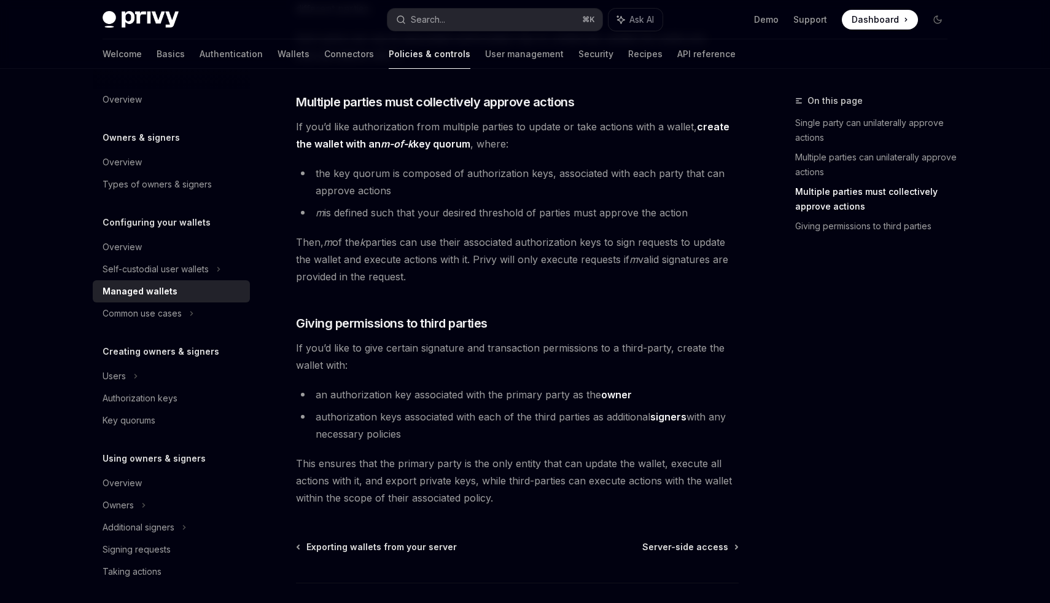
scroll to position [450, 0]
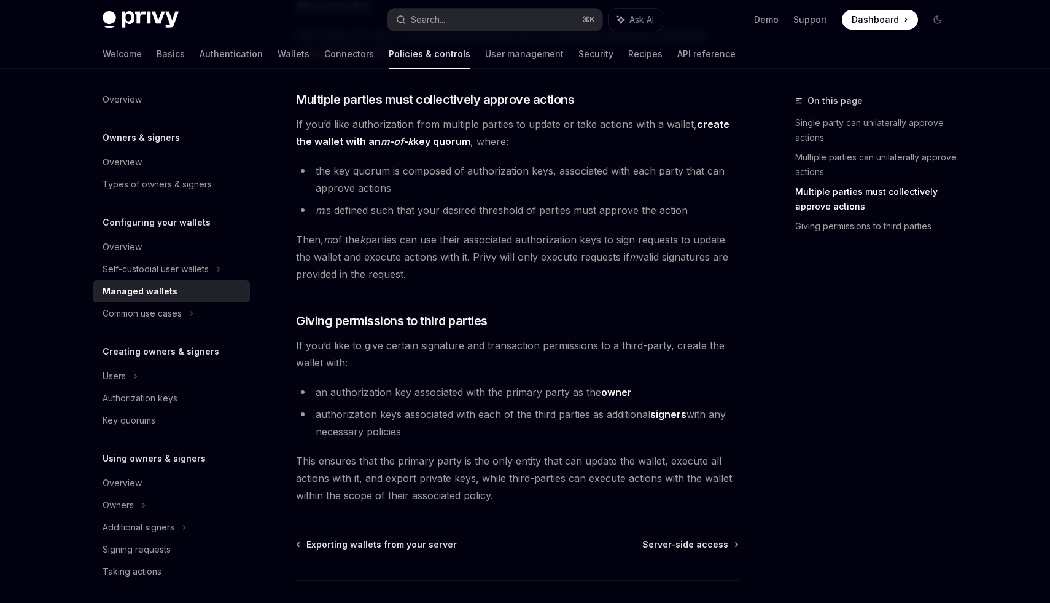
click at [728, 267] on span "Then, m of the k parties can use their associated authorization keys to sign re…" at bounding box center [517, 257] width 443 height 52
click at [874, 433] on div "On this page Single party can unilaterally approve actions Multiple parties can…" at bounding box center [864, 347] width 187 height 509
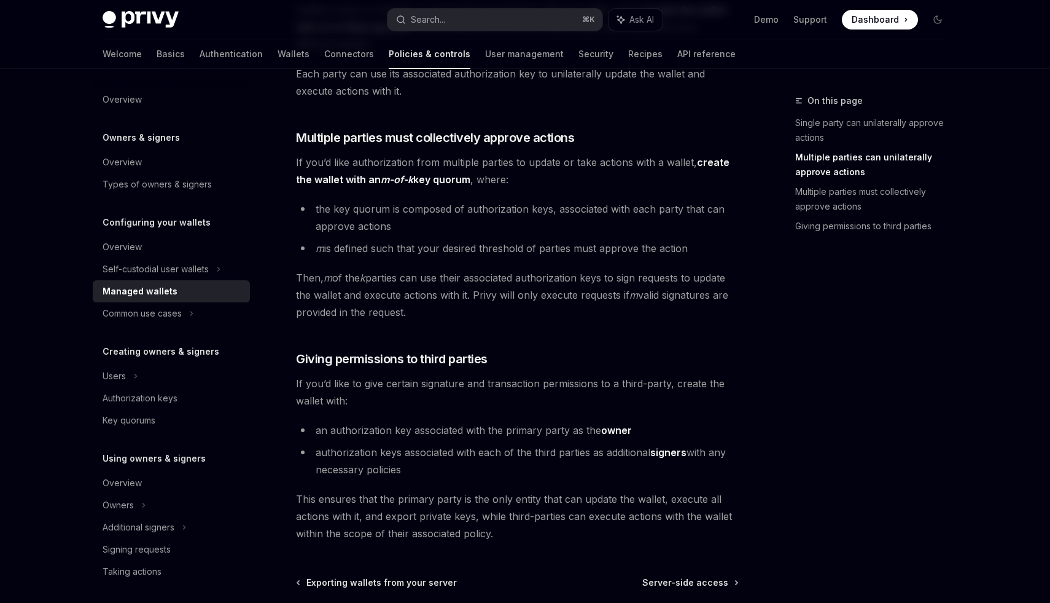
scroll to position [407, 0]
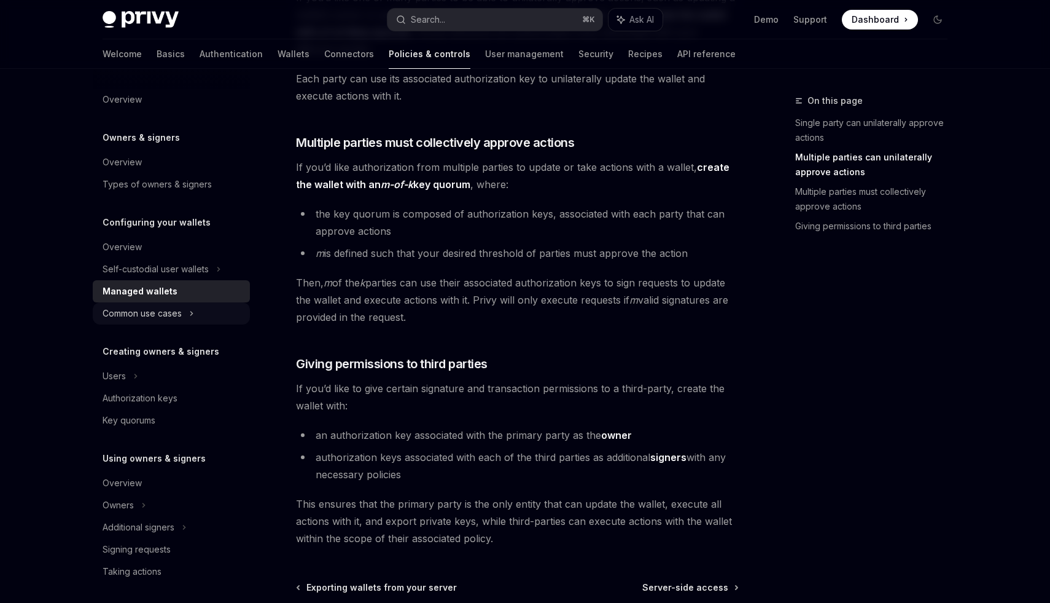
click at [176, 311] on div "Common use cases" at bounding box center [142, 313] width 79 height 15
type textarea "*"
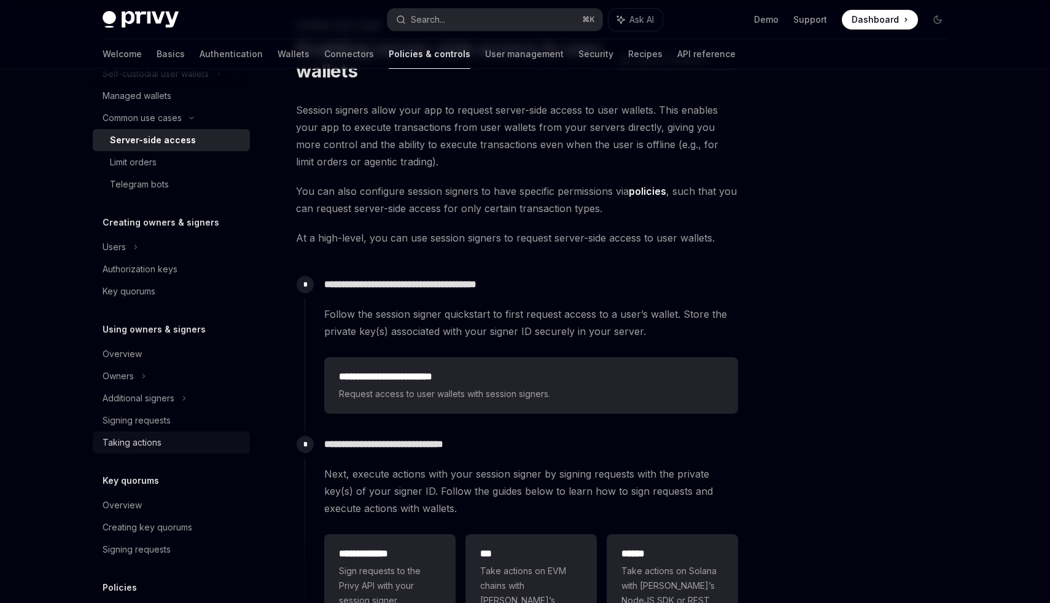
scroll to position [189, 0]
